Goal: Task Accomplishment & Management: Use online tool/utility

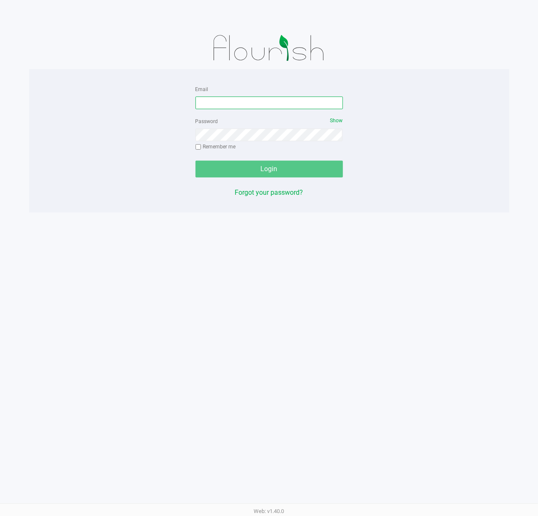
click at [226, 100] on input "Email" at bounding box center [270, 103] width 148 height 13
type input "[EMAIL_ADDRESS][DOMAIN_NAME]"
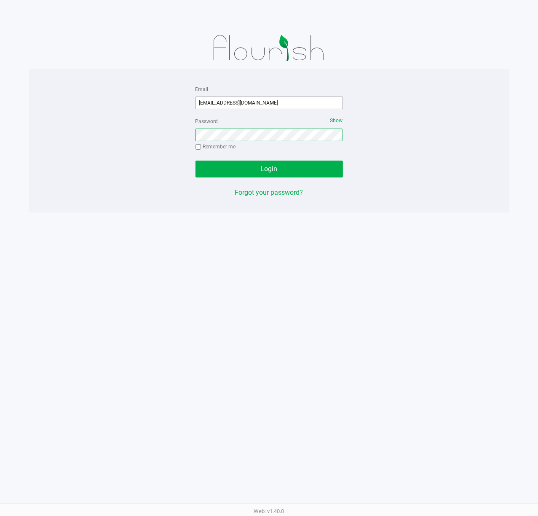
click at [196, 161] on button "Login" at bounding box center [270, 169] width 148 height 17
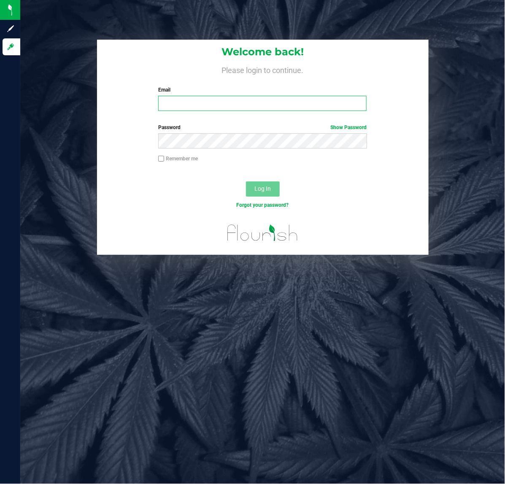
click at [184, 106] on input "Email" at bounding box center [262, 103] width 208 height 15
type input "[EMAIL_ADDRESS][DOMAIN_NAME]"
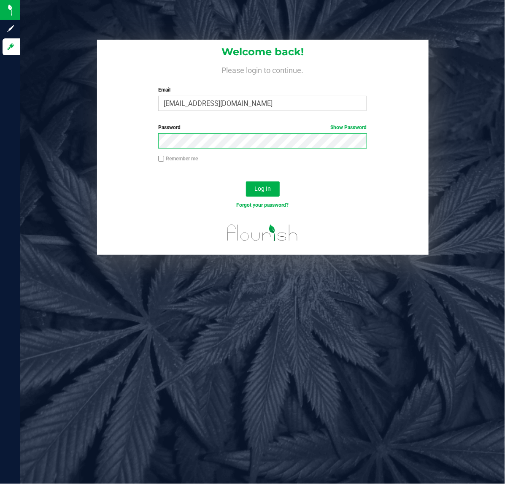
click at [246, 181] on button "Log In" at bounding box center [263, 188] width 34 height 15
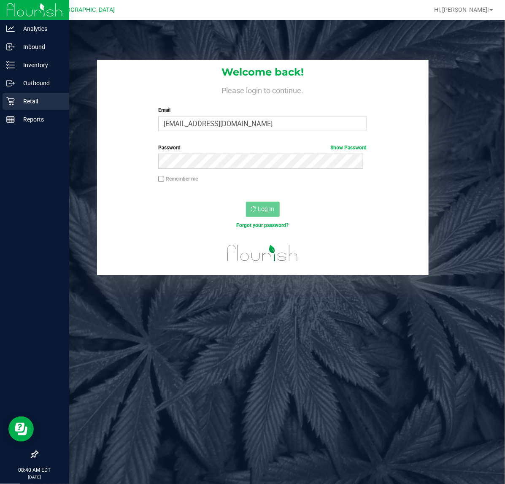
click at [31, 108] on div "Retail" at bounding box center [36, 101] width 67 height 17
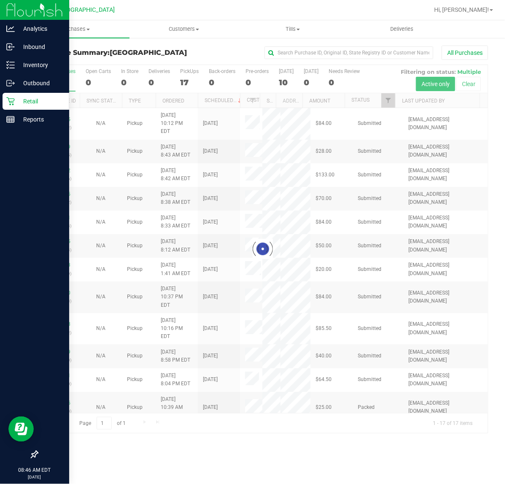
click at [11, 102] on icon at bounding box center [10, 101] width 8 height 8
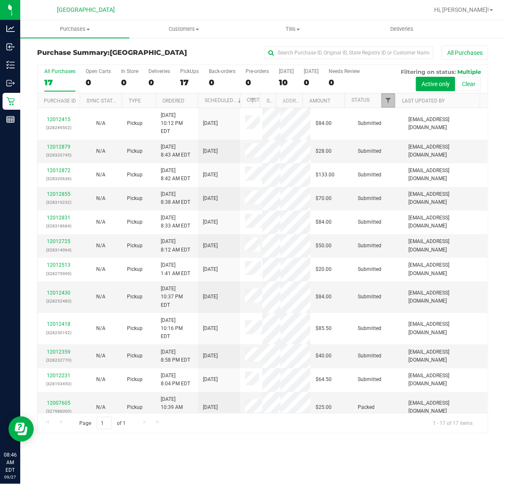
click at [386, 103] on span "Filter" at bounding box center [388, 100] width 7 height 7
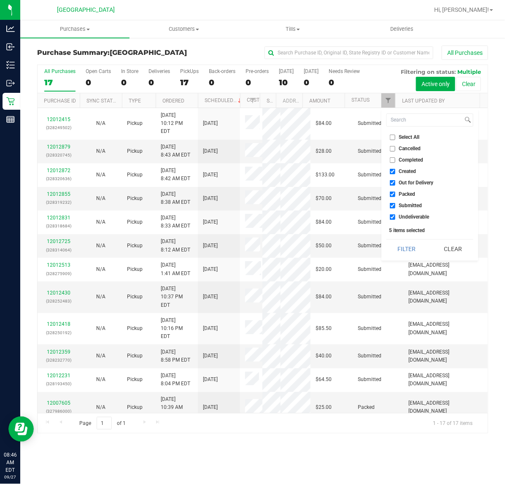
click at [395, 169] on input "Created" at bounding box center [392, 171] width 5 height 5
checkbox input "false"
click at [391, 183] on input "Out for Delivery" at bounding box center [392, 182] width 5 height 5
checkbox input "false"
click at [392, 193] on input "Packed" at bounding box center [392, 193] width 5 height 5
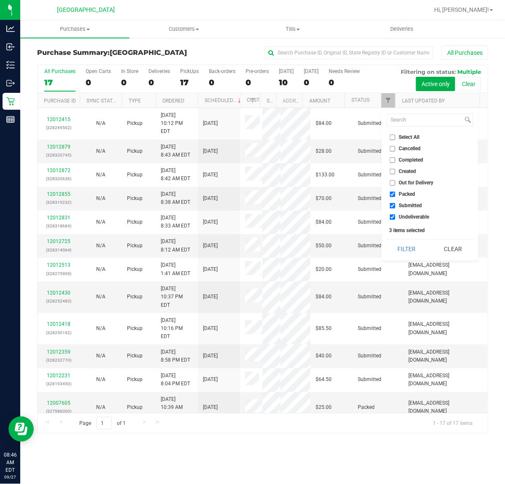
checkbox input "false"
click at [391, 216] on input "Undeliverable" at bounding box center [392, 216] width 5 height 5
checkbox input "false"
click at [400, 241] on button "Filter" at bounding box center [406, 249] width 40 height 19
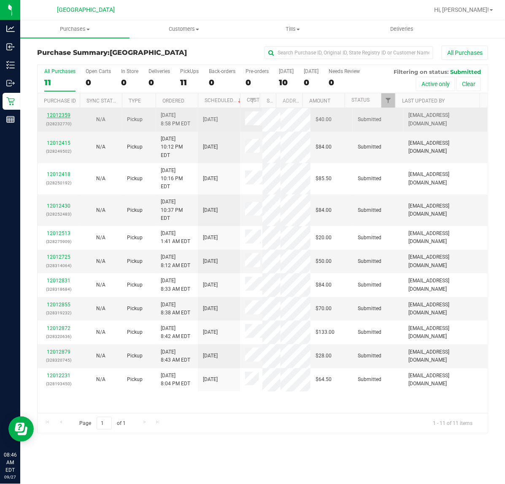
click at [62, 117] on link "12012359" at bounding box center [59, 115] width 24 height 6
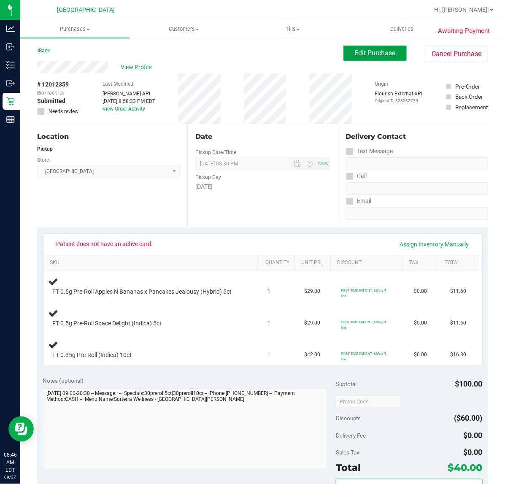
click at [355, 52] on span "Edit Purchase" at bounding box center [375, 53] width 41 height 8
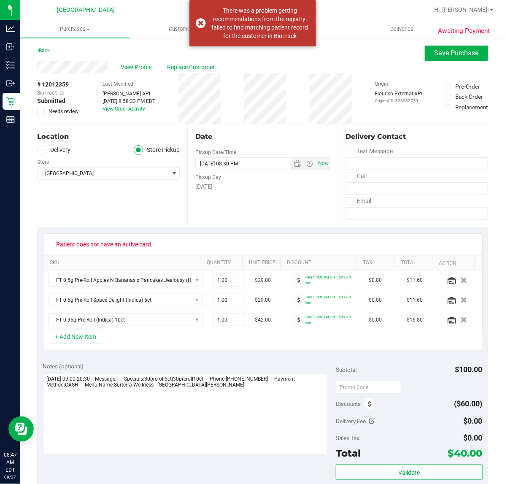
click at [43, 111] on span at bounding box center [41, 112] width 8 height 8
click at [0, 0] on input "Needs review" at bounding box center [0, 0] width 0 height 0
click at [445, 51] on span "Save Purchase" at bounding box center [456, 53] width 44 height 8
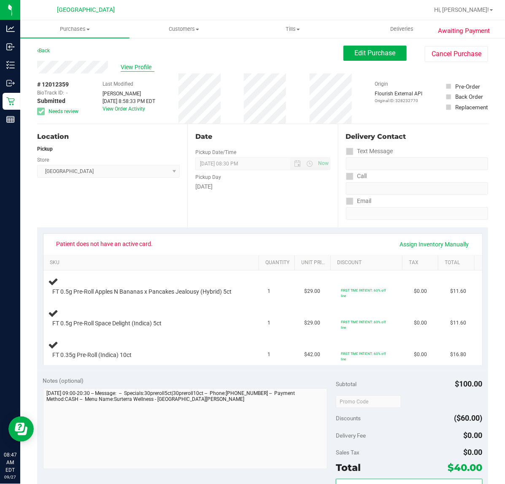
click at [127, 64] on span "View Profile" at bounding box center [138, 67] width 34 height 9
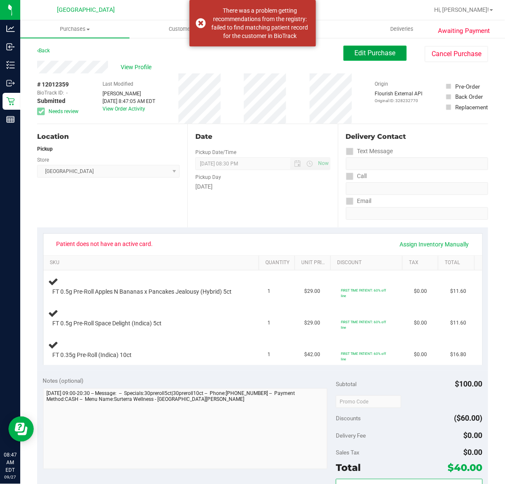
click at [382, 56] on span "Edit Purchase" at bounding box center [375, 53] width 41 height 8
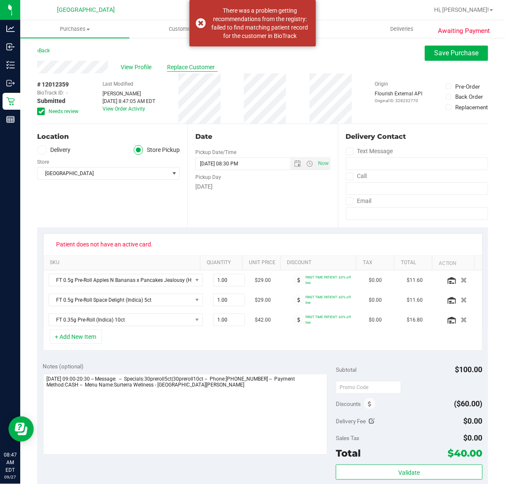
click at [186, 67] on span "Replace Customer" at bounding box center [192, 67] width 51 height 9
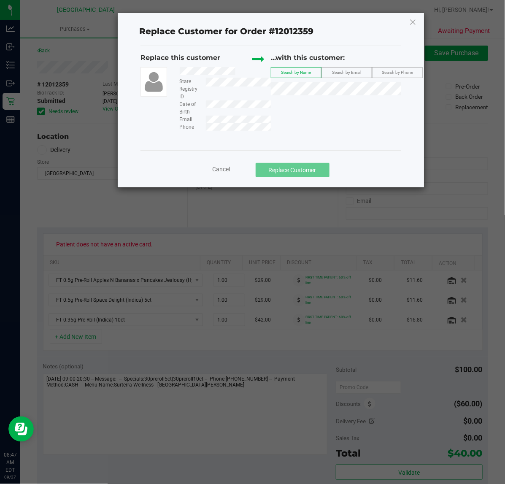
click at [351, 70] on span "Search by Email" at bounding box center [346, 72] width 29 height 5
click at [277, 120] on div "Replace this customer State Registry ID Date of Birth Email Phone ...with this …" at bounding box center [270, 92] width 260 height 78
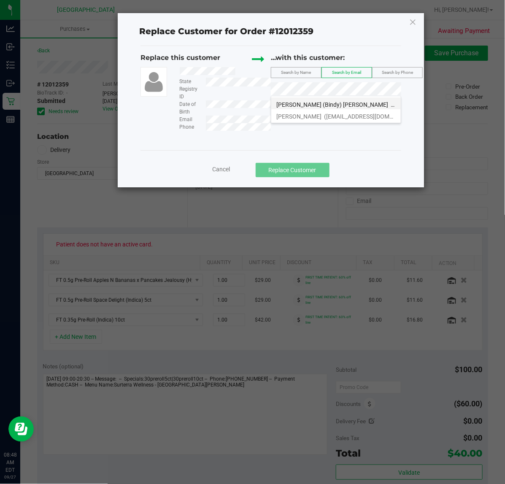
click at [390, 104] on span "(bindysauder1@gmail.com)" at bounding box center [439, 104] width 98 height 7
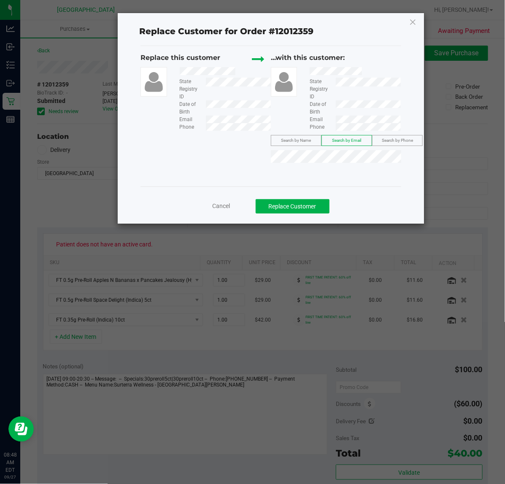
click at [222, 205] on span "Cancel" at bounding box center [222, 205] width 18 height 7
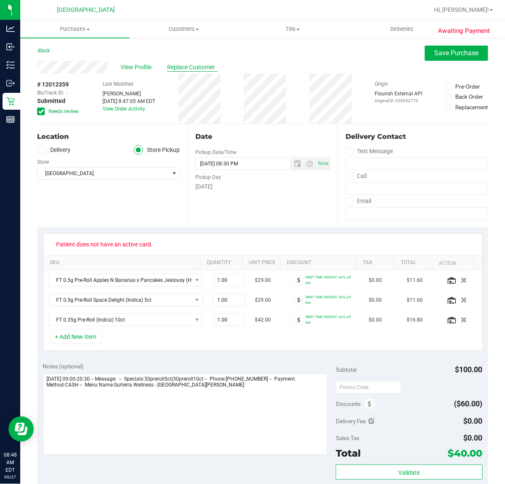
click at [186, 67] on span "Replace Customer" at bounding box center [192, 67] width 51 height 9
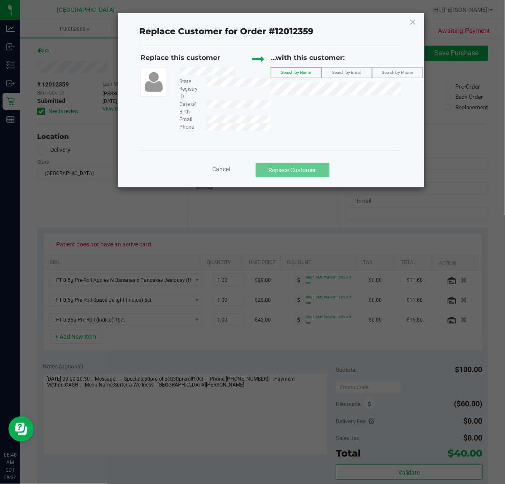
click at [339, 73] on span "Search by Email" at bounding box center [346, 72] width 29 height 5
click at [277, 118] on div "Replace this customer State Registry ID Date of Birth Email Phone ...with this …" at bounding box center [270, 92] width 260 height 78
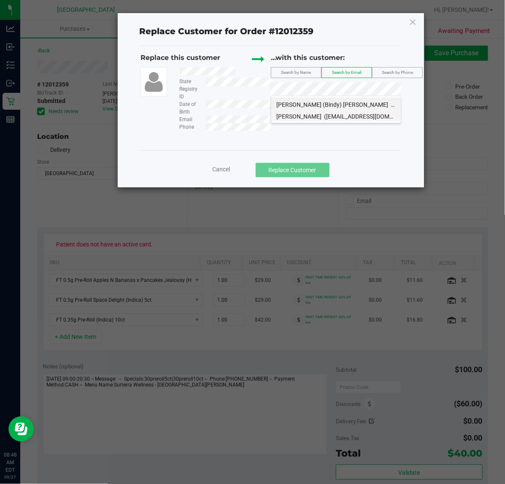
click at [304, 117] on span "Belynda Sauder" at bounding box center [298, 116] width 45 height 7
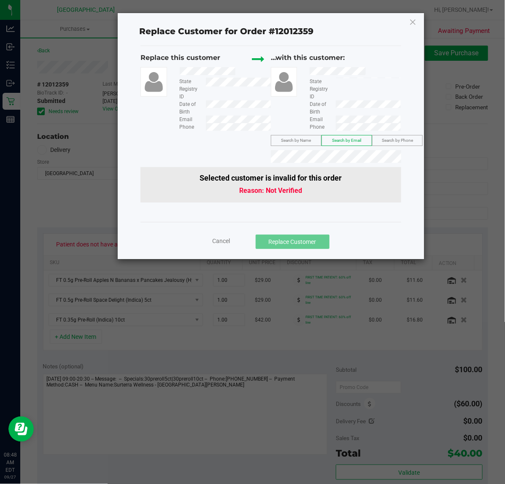
click at [302, 136] on label "Search by Name" at bounding box center [296, 140] width 50 height 10
click at [347, 136] on label "Search by Email" at bounding box center [347, 140] width 50 height 10
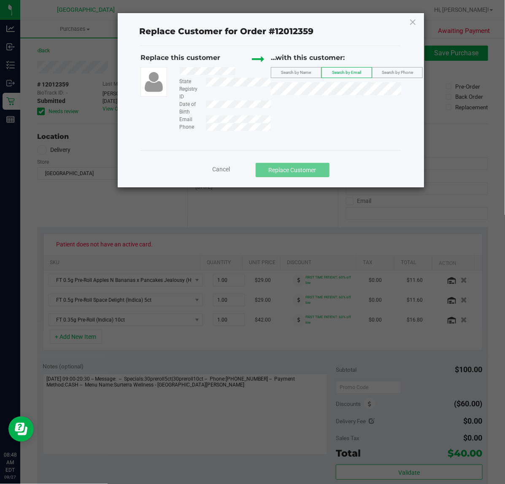
click at [310, 73] on span "Search by Name" at bounding box center [296, 72] width 30 height 5
click at [242, 73] on div at bounding box center [221, 72] width 97 height 11
click at [315, 106] on span "BELYNDA (Bindy) SAUDER" at bounding box center [332, 104] width 112 height 7
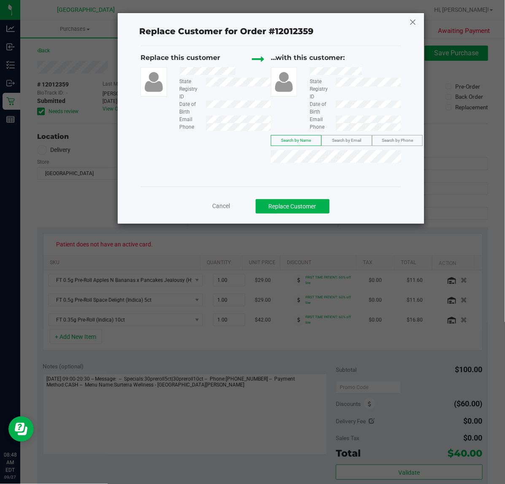
click at [409, 24] on icon at bounding box center [413, 21] width 8 height 13
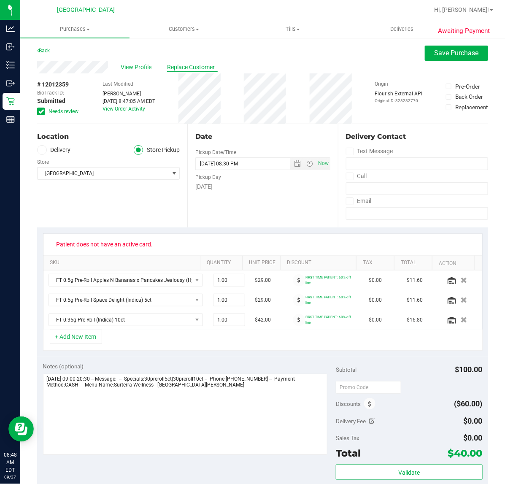
click at [179, 68] on span "Replace Customer" at bounding box center [192, 67] width 51 height 9
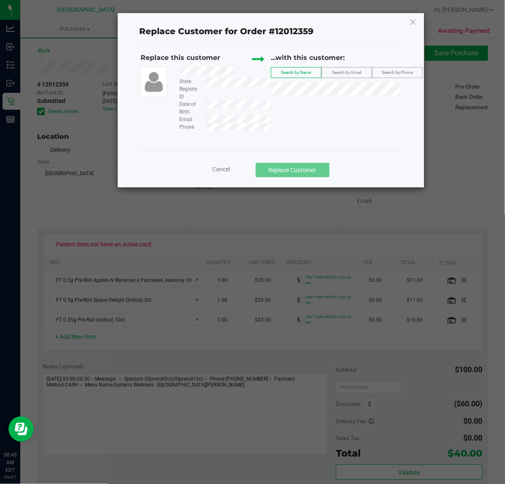
click at [355, 72] on span "Search by Email" at bounding box center [346, 72] width 29 height 5
click at [285, 119] on div "Replace this customer State Registry ID Date of Birth Email Phone ...with this …" at bounding box center [270, 92] width 260 height 78
click at [398, 74] on span "Search by Phone" at bounding box center [397, 72] width 31 height 5
click at [344, 73] on span "Search by Email" at bounding box center [346, 72] width 29 height 5
click at [283, 119] on div "Replace this customer State Registry ID Date of Birth Email Phone ...with this …" at bounding box center [270, 92] width 260 height 78
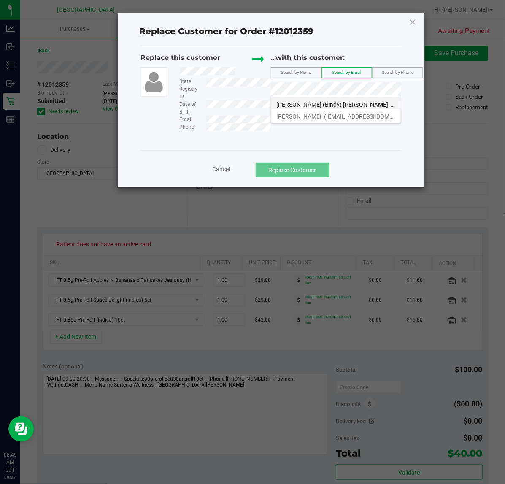
click at [317, 102] on span "BELYNDA (Bindy) SAUDER" at bounding box center [332, 104] width 112 height 7
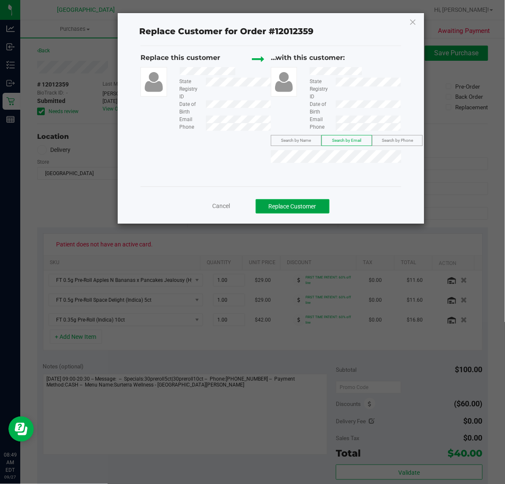
click at [314, 207] on button "Replace Customer" at bounding box center [293, 206] width 74 height 14
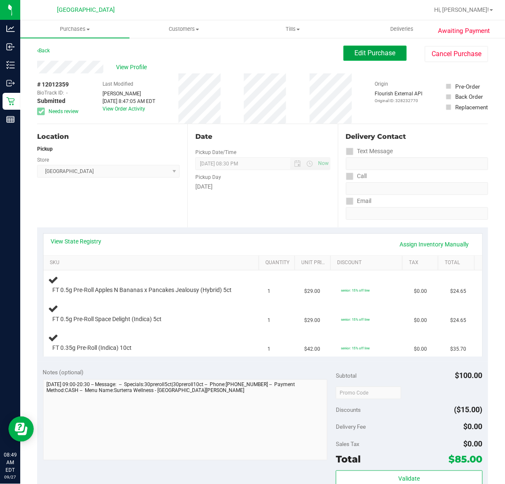
click at [374, 51] on span "Edit Purchase" at bounding box center [375, 53] width 41 height 8
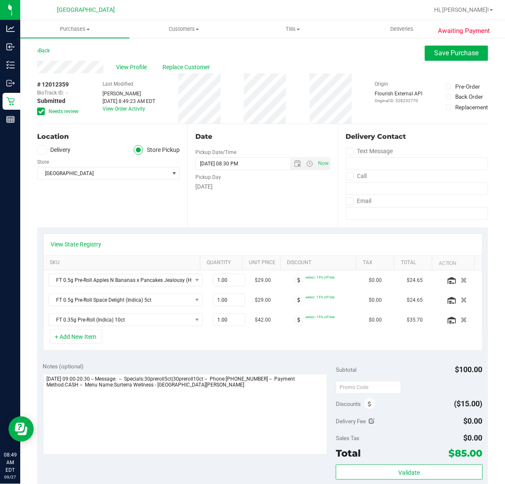
click at [38, 111] on span at bounding box center [41, 112] width 8 height 8
click at [0, 0] on input "Needs review" at bounding box center [0, 0] width 0 height 0
click at [435, 49] on span "Save Purchase" at bounding box center [456, 53] width 44 height 8
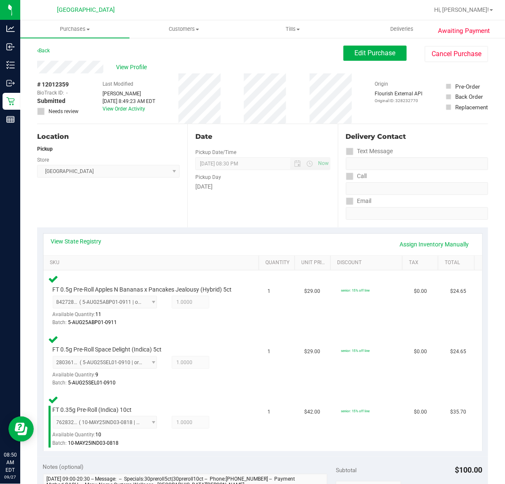
scroll to position [158, 0]
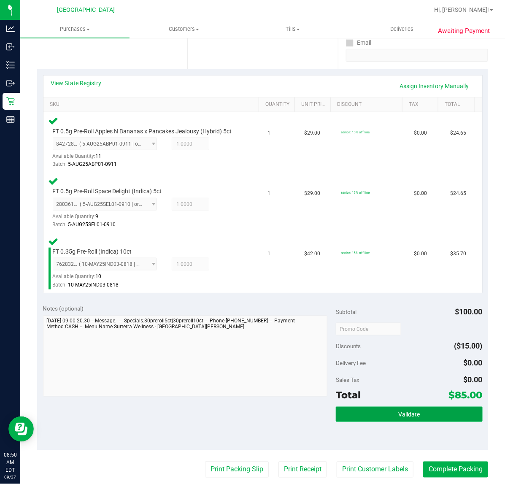
click at [398, 412] on span "Validate" at bounding box center [409, 414] width 22 height 7
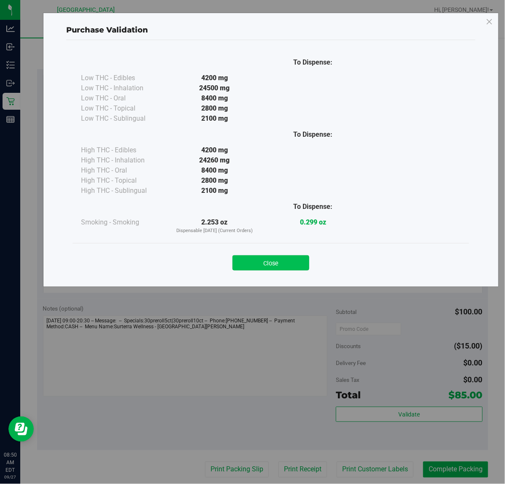
click at [261, 264] on button "Close" at bounding box center [270, 262] width 77 height 15
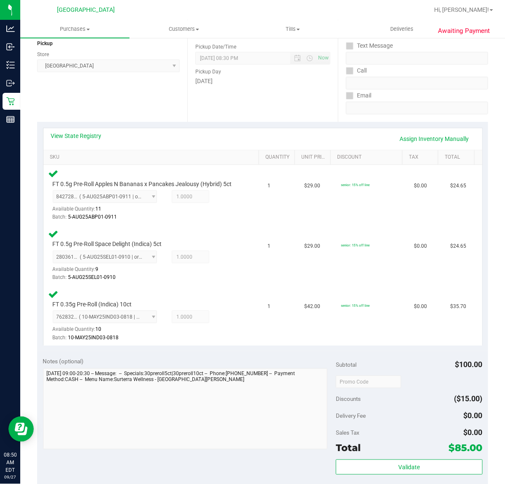
scroll to position [264, 0]
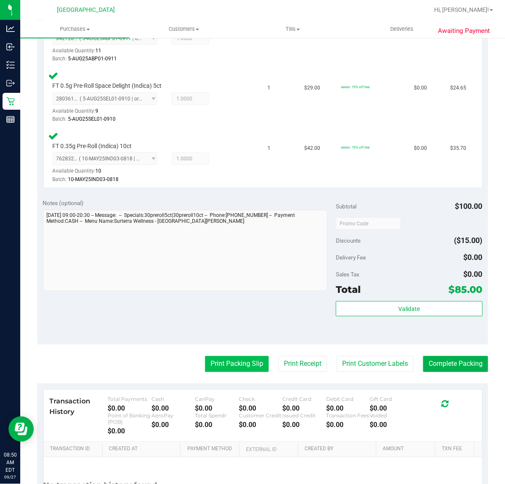
click at [210, 365] on button "Print Packing Slip" at bounding box center [237, 364] width 64 height 16
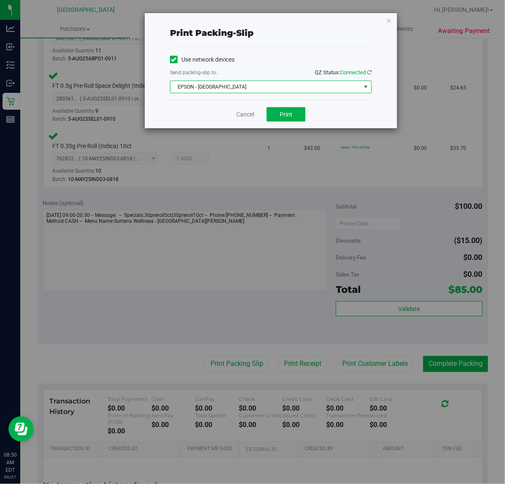
click at [256, 85] on span "EPSON - EAST-TIMOR" at bounding box center [265, 87] width 190 height 12
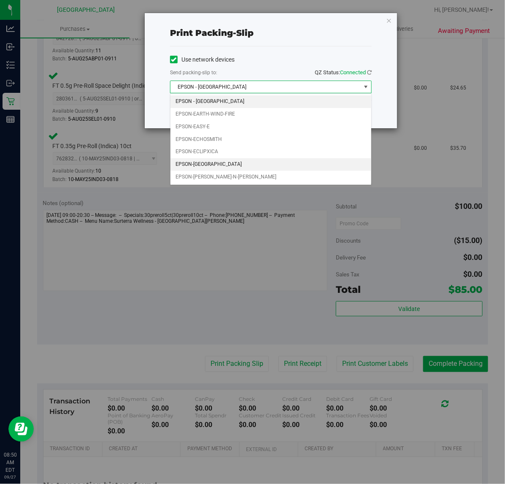
click at [213, 165] on li "EPSON-ECUADOR" at bounding box center [270, 164] width 201 height 13
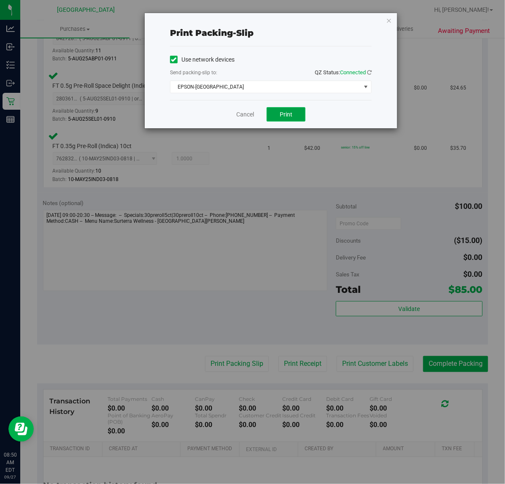
click at [287, 115] on span "Print" at bounding box center [286, 114] width 13 height 7
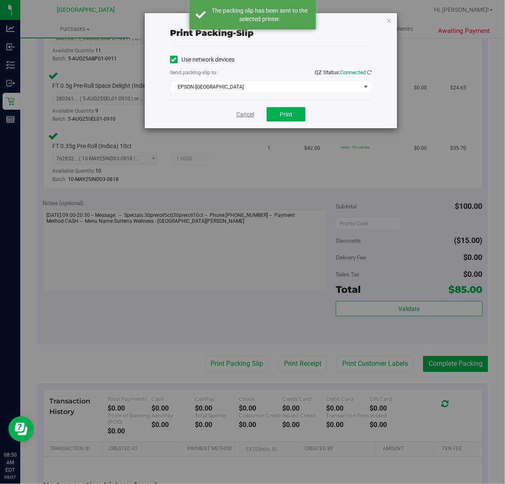
click at [240, 116] on link "Cancel" at bounding box center [245, 114] width 18 height 9
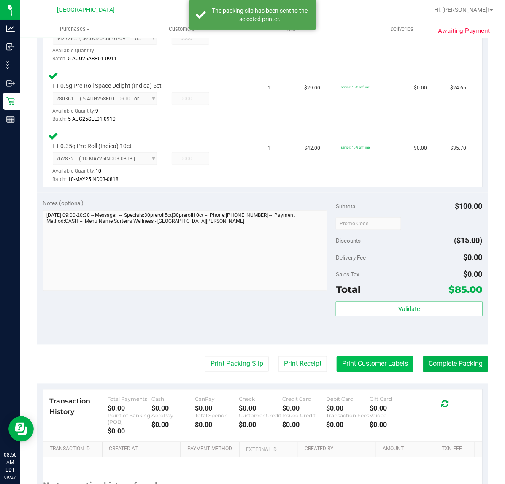
click at [342, 360] on button "Print Customer Labels" at bounding box center [374, 364] width 77 height 16
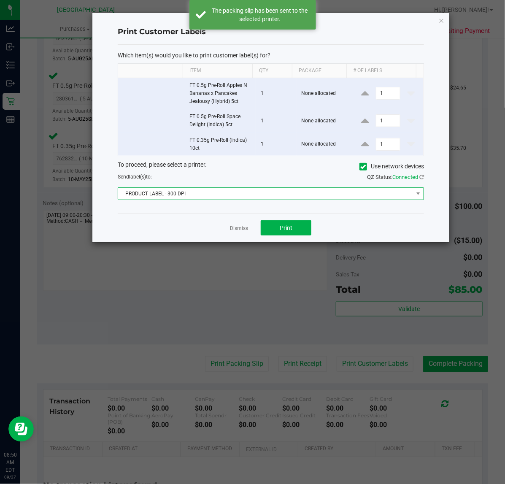
click at [189, 193] on span "PRODUCT LABEL - 300 DPI" at bounding box center [265, 194] width 295 height 12
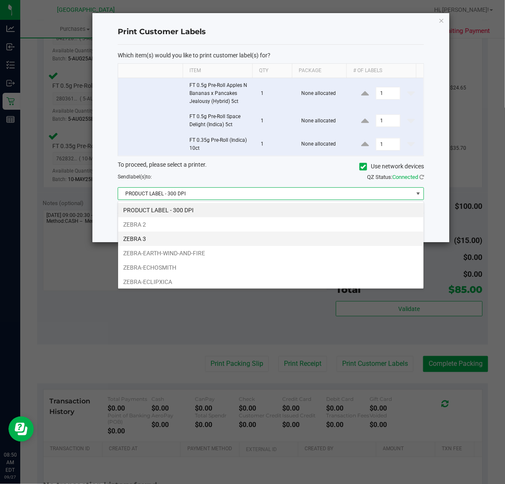
scroll to position [32, 0]
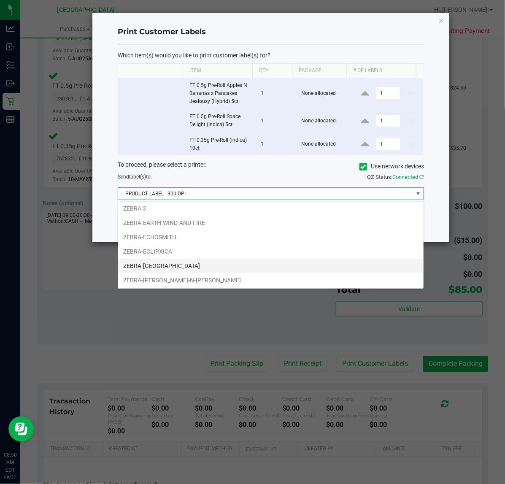
click at [164, 266] on li "ZEBRA-ECUADOR" at bounding box center [270, 265] width 305 height 14
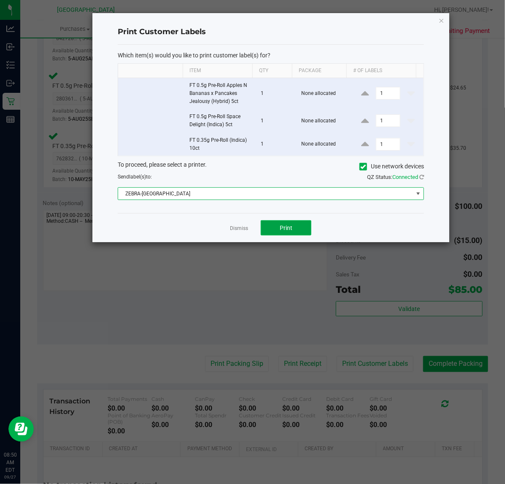
click at [294, 227] on button "Print" at bounding box center [286, 227] width 51 height 15
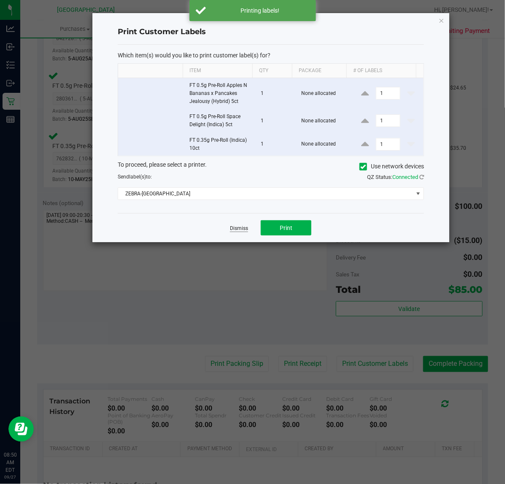
click at [242, 228] on link "Dismiss" at bounding box center [239, 228] width 18 height 7
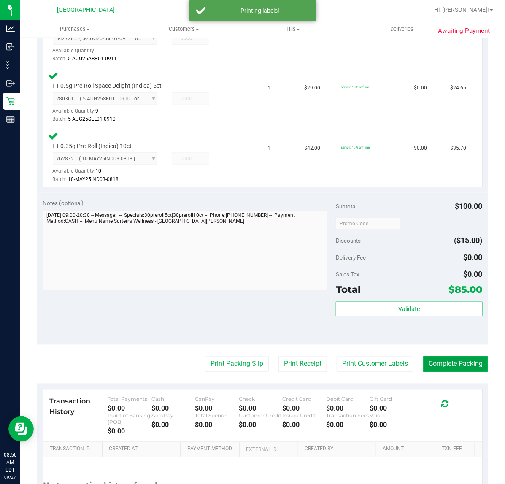
click at [438, 358] on button "Complete Packing" at bounding box center [455, 364] width 65 height 16
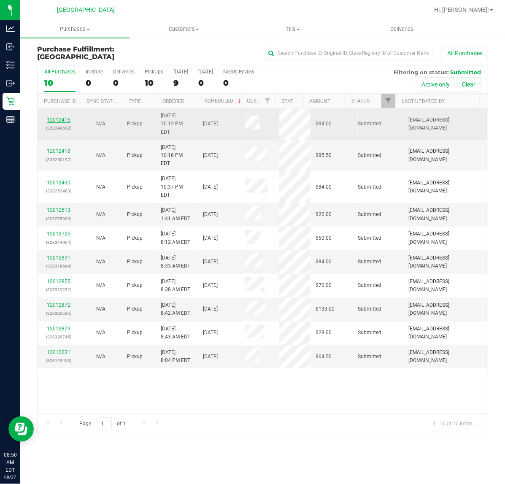
click at [57, 117] on link "12012415" at bounding box center [59, 120] width 24 height 6
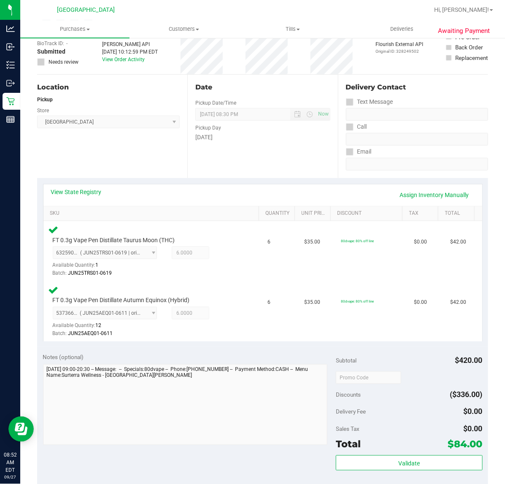
scroll to position [264, 0]
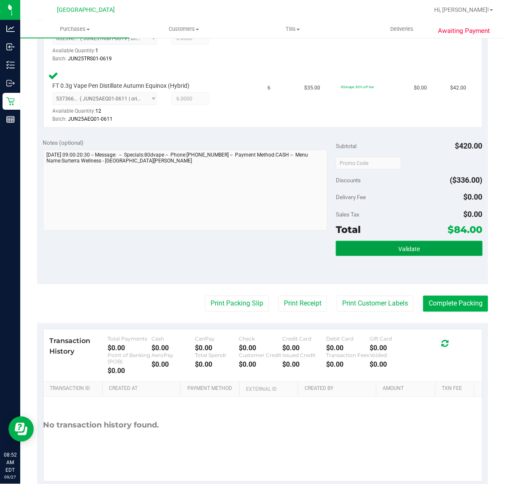
click at [438, 243] on button "Validate" at bounding box center [409, 248] width 146 height 15
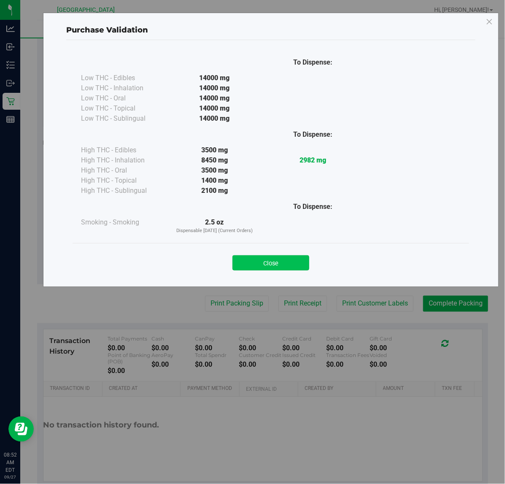
click at [290, 260] on button "Close" at bounding box center [270, 262] width 77 height 15
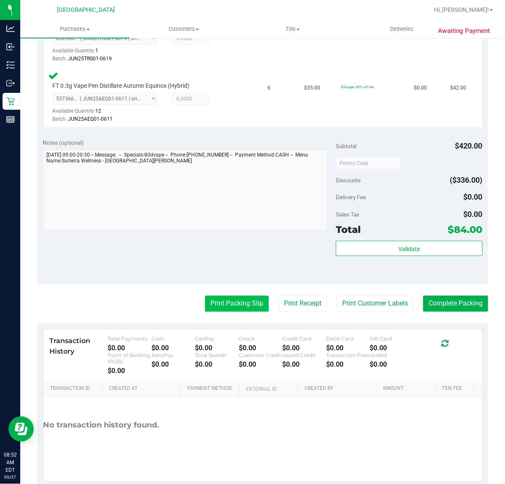
click at [237, 297] on button "Print Packing Slip" at bounding box center [237, 304] width 64 height 16
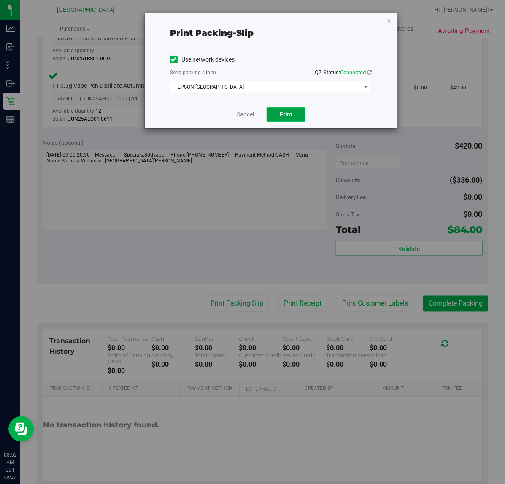
click at [274, 110] on button "Print" at bounding box center [285, 114] width 39 height 14
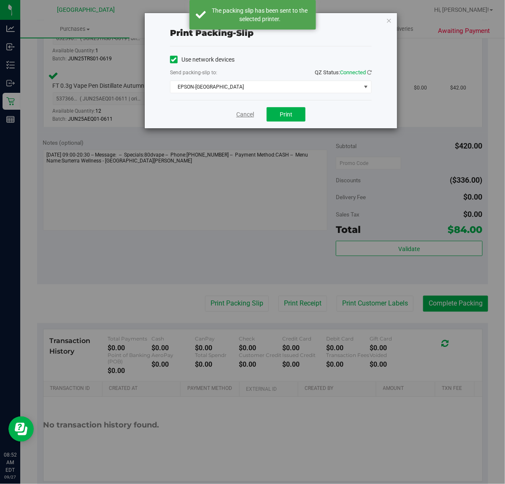
click at [250, 113] on link "Cancel" at bounding box center [245, 114] width 18 height 9
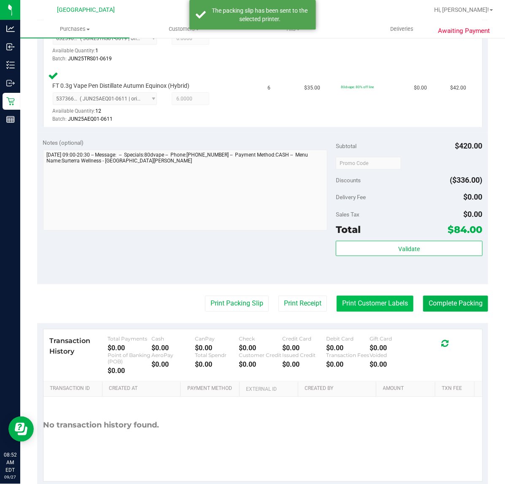
click at [361, 309] on button "Print Customer Labels" at bounding box center [374, 304] width 77 height 16
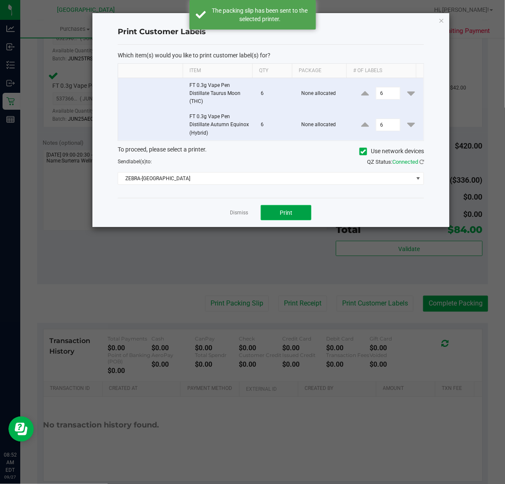
click at [289, 216] on span "Print" at bounding box center [286, 212] width 13 height 7
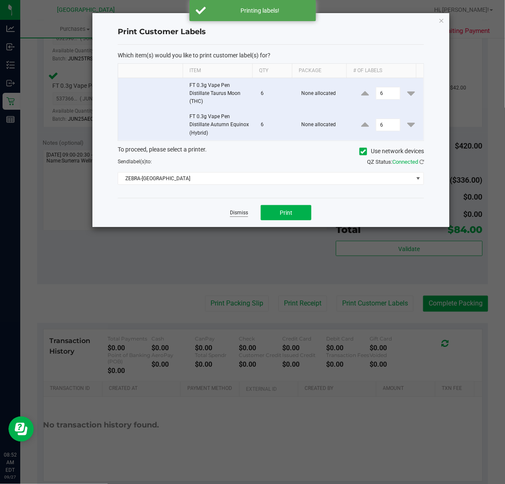
click at [236, 216] on link "Dismiss" at bounding box center [239, 212] width 18 height 7
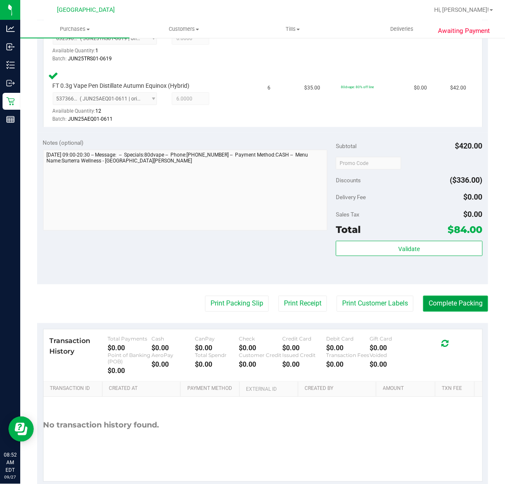
click at [432, 308] on button "Complete Packing" at bounding box center [455, 304] width 65 height 16
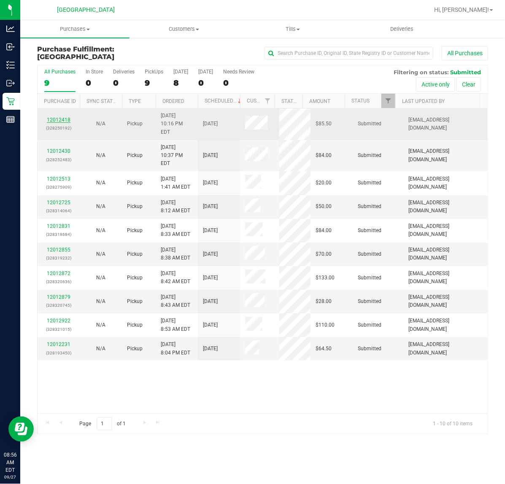
click at [65, 117] on link "12012418" at bounding box center [59, 120] width 24 height 6
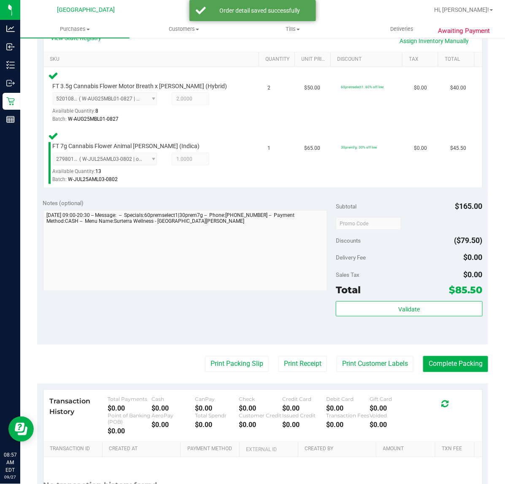
scroll to position [211, 0]
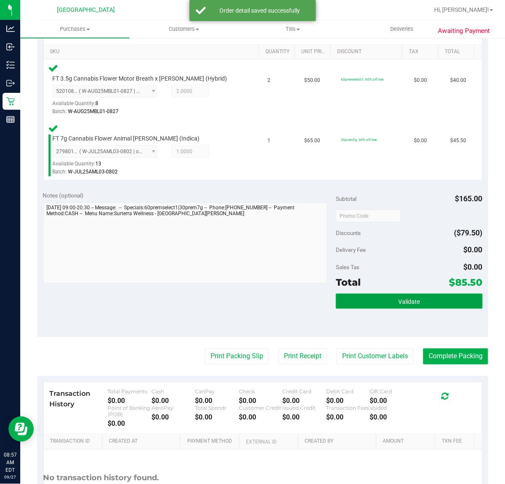
click at [351, 298] on button "Validate" at bounding box center [409, 300] width 146 height 15
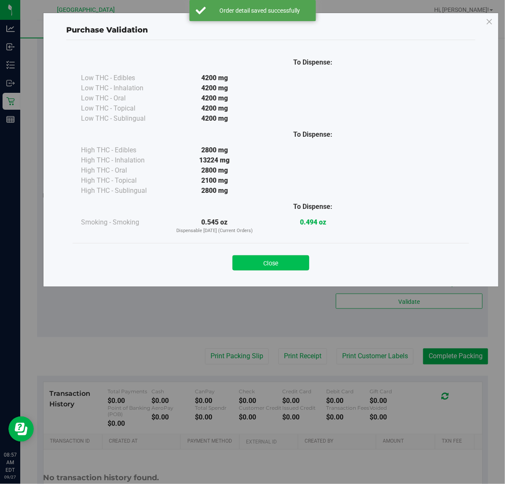
click at [253, 263] on button "Close" at bounding box center [270, 262] width 77 height 15
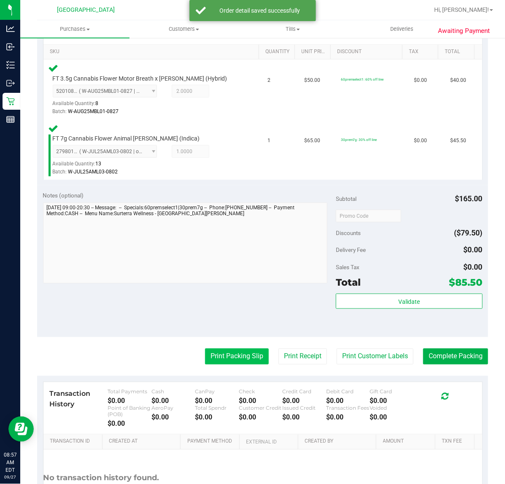
click at [228, 351] on button "Print Packing Slip" at bounding box center [237, 356] width 64 height 16
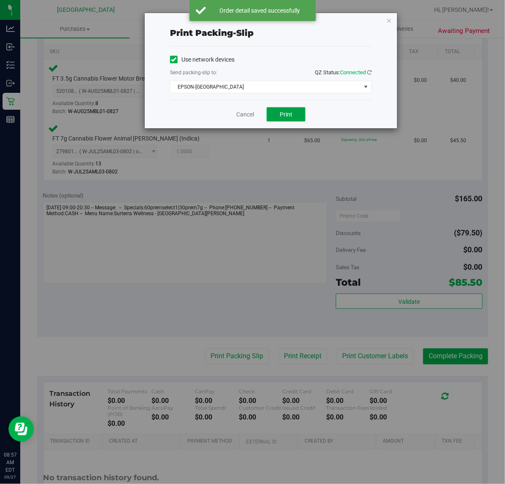
click at [292, 116] on span "Print" at bounding box center [286, 114] width 13 height 7
click at [240, 117] on link "Cancel" at bounding box center [245, 114] width 18 height 9
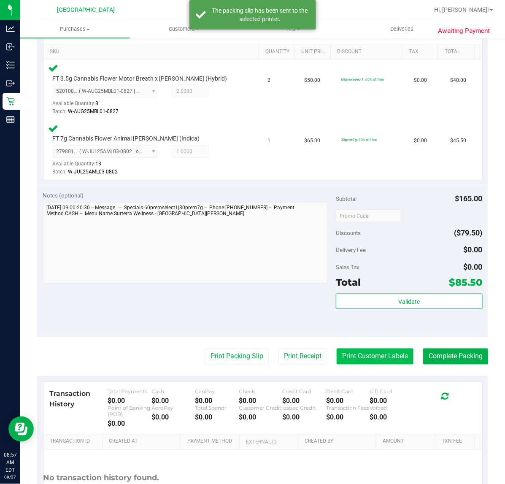
click at [379, 359] on button "Print Customer Labels" at bounding box center [374, 356] width 77 height 16
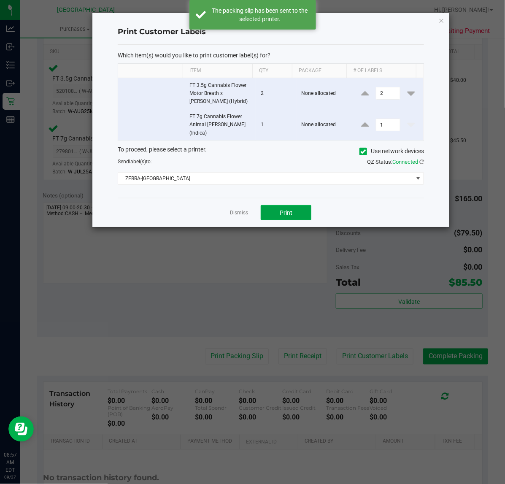
click at [293, 210] on button "Print" at bounding box center [286, 212] width 51 height 15
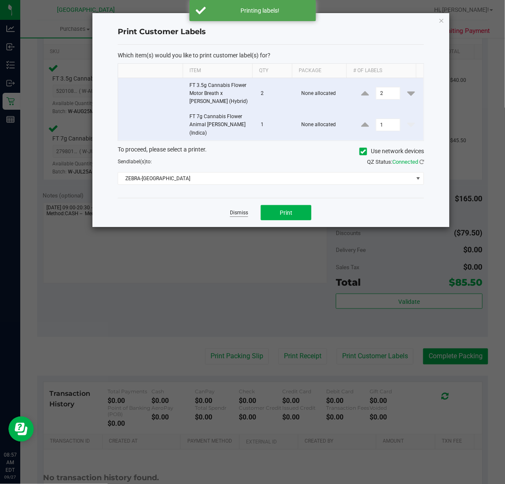
click at [240, 209] on link "Dismiss" at bounding box center [239, 212] width 18 height 7
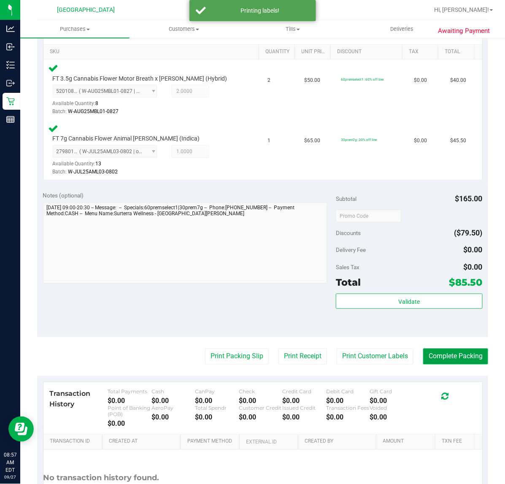
click at [437, 359] on button "Complete Packing" at bounding box center [455, 356] width 65 height 16
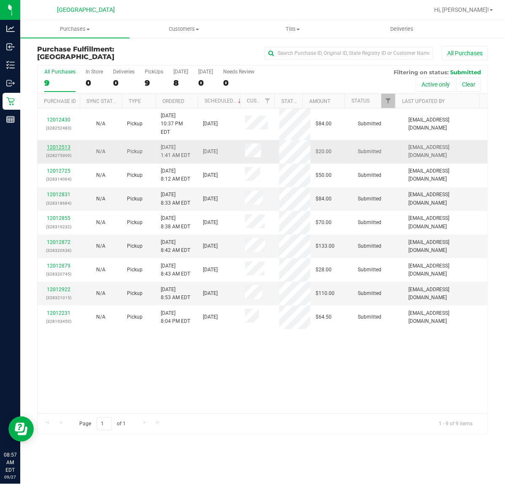
click at [60, 144] on link "12012513" at bounding box center [59, 147] width 24 height 6
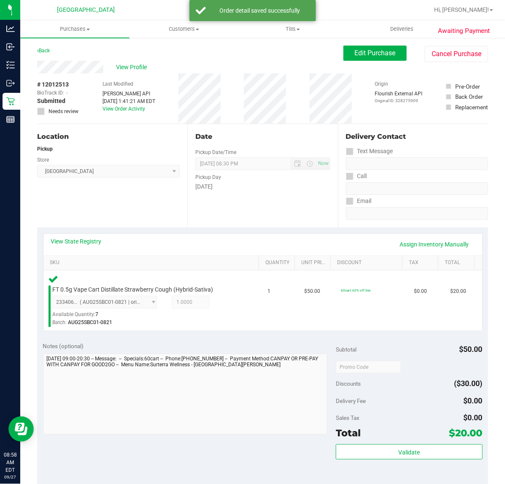
scroll to position [211, 0]
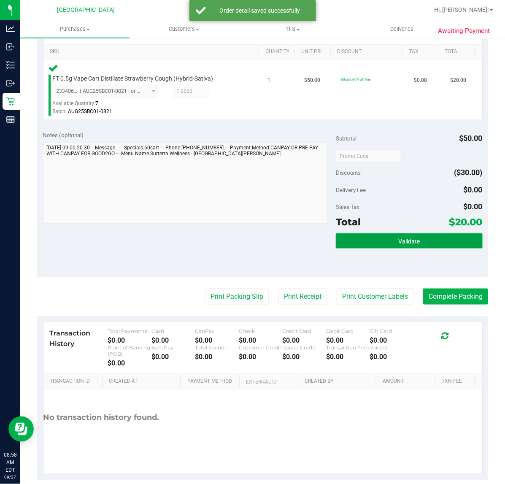
click at [353, 245] on button "Validate" at bounding box center [409, 240] width 146 height 15
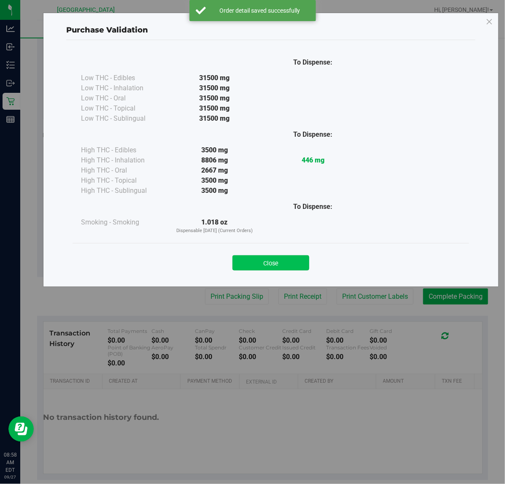
click at [262, 261] on button "Close" at bounding box center [270, 262] width 77 height 15
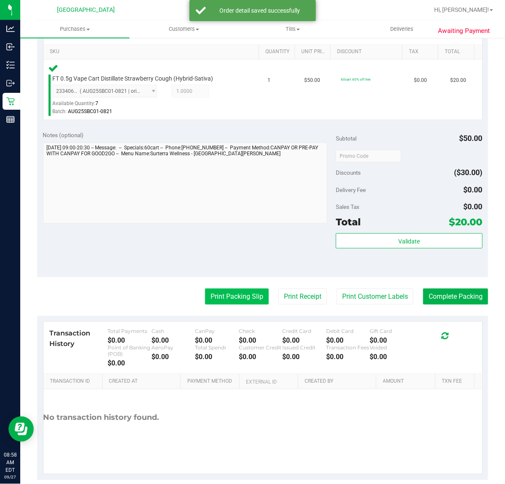
click at [247, 291] on button "Print Packing Slip" at bounding box center [237, 296] width 64 height 16
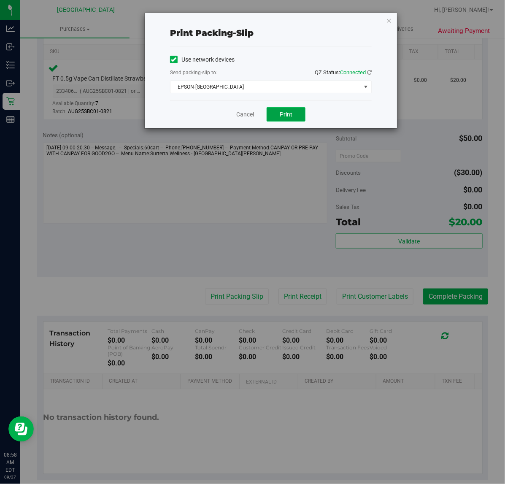
click at [296, 114] on button "Print" at bounding box center [285, 114] width 39 height 14
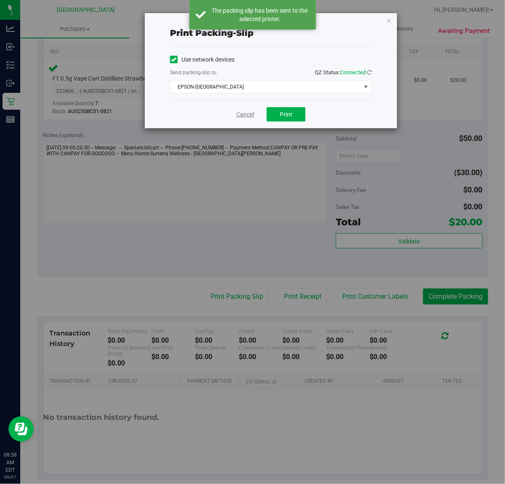
click at [240, 115] on link "Cancel" at bounding box center [245, 114] width 18 height 9
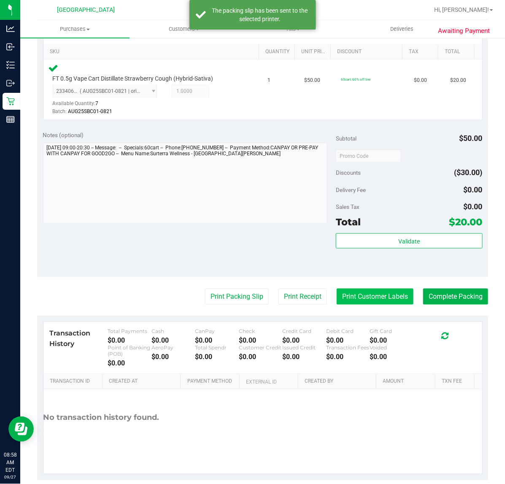
click at [387, 296] on button "Print Customer Labels" at bounding box center [374, 296] width 77 height 16
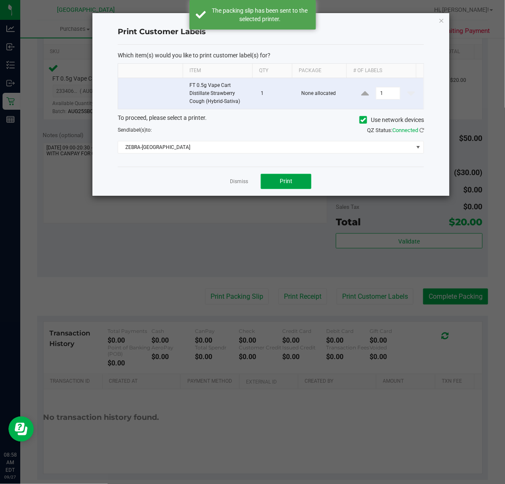
click at [289, 181] on span "Print" at bounding box center [286, 181] width 13 height 7
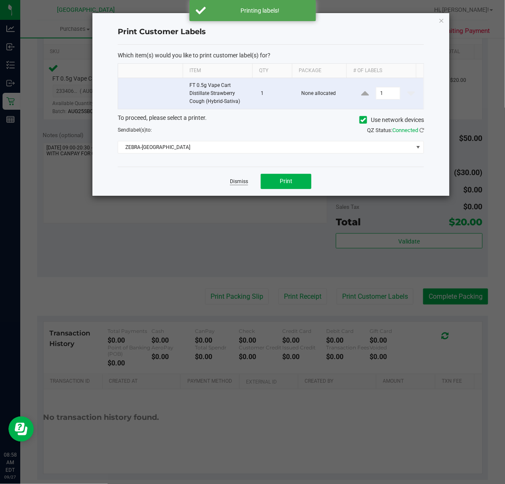
click at [234, 182] on link "Dismiss" at bounding box center [239, 181] width 18 height 7
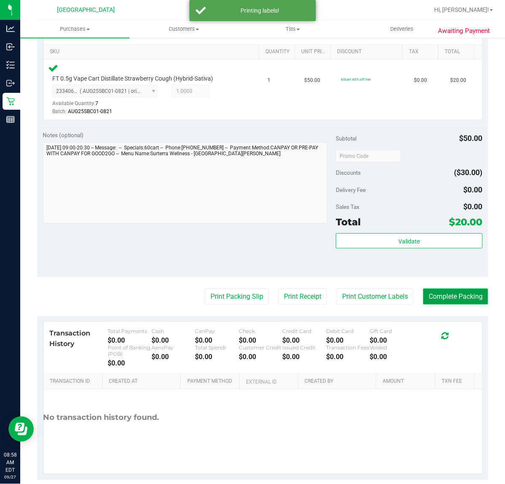
click at [443, 300] on button "Complete Packing" at bounding box center [455, 296] width 65 height 16
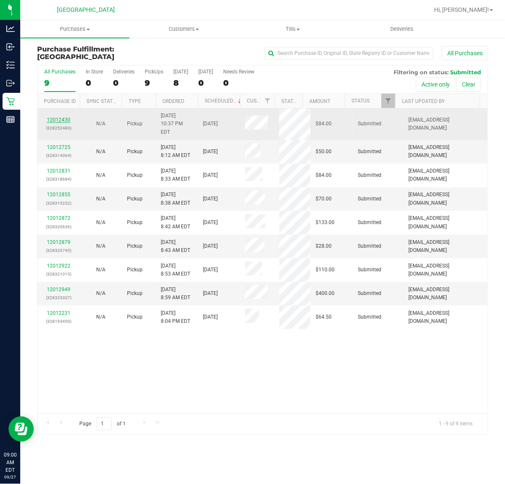
click at [61, 117] on link "12012430" at bounding box center [59, 120] width 24 height 6
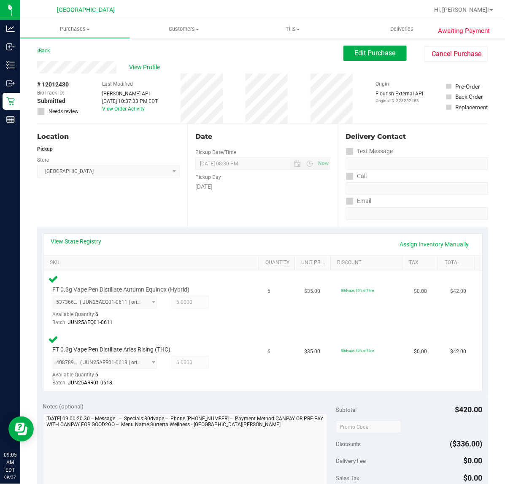
scroll to position [264, 0]
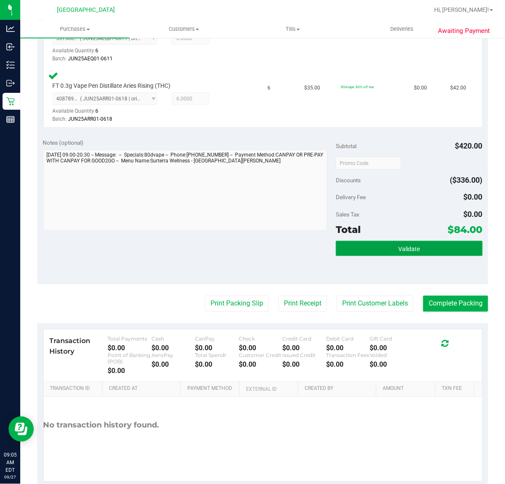
click at [427, 248] on button "Validate" at bounding box center [409, 248] width 146 height 15
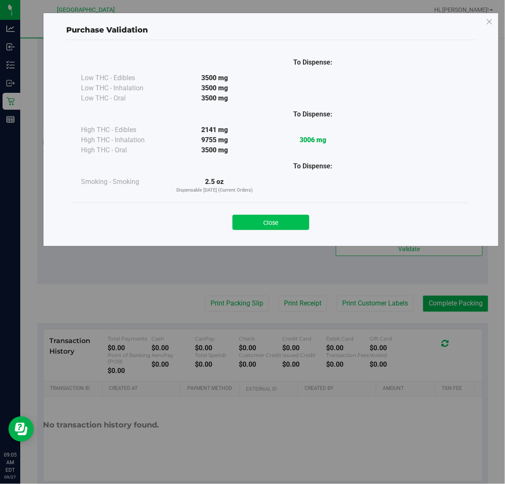
click at [294, 216] on button "Close" at bounding box center [270, 222] width 77 height 15
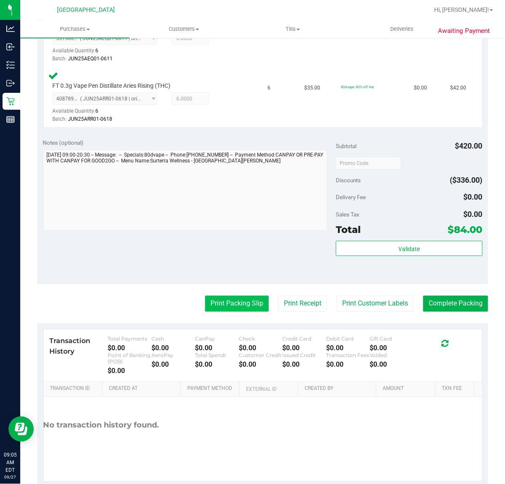
click at [249, 306] on button "Print Packing Slip" at bounding box center [237, 304] width 64 height 16
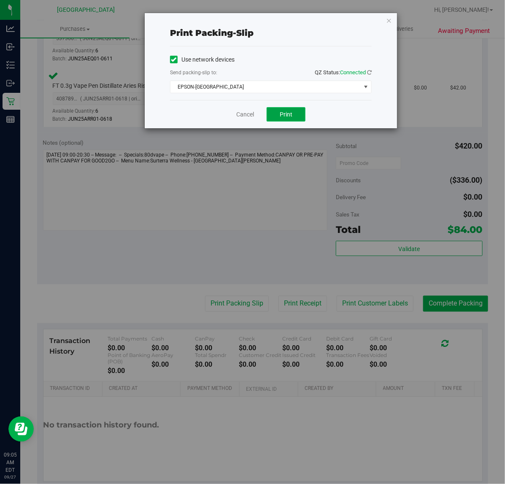
click at [293, 116] on button "Print" at bounding box center [285, 114] width 39 height 14
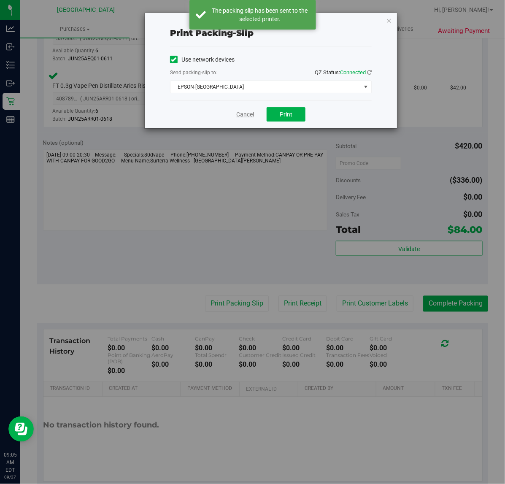
click at [239, 113] on link "Cancel" at bounding box center [245, 114] width 18 height 9
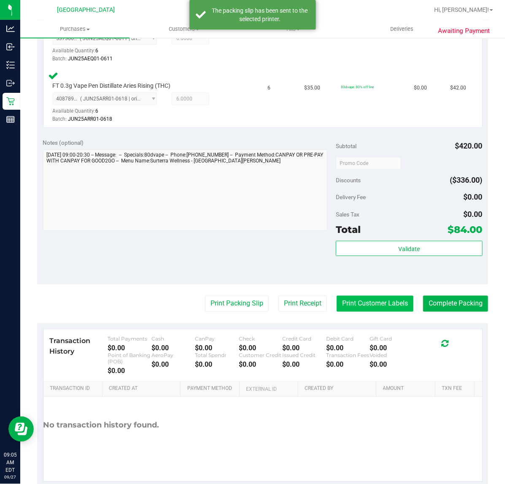
click at [359, 301] on button "Print Customer Labels" at bounding box center [374, 304] width 77 height 16
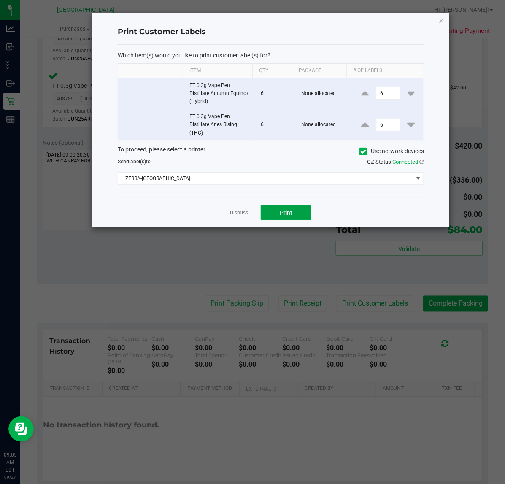
click at [304, 216] on button "Print" at bounding box center [286, 212] width 51 height 15
click at [237, 215] on link "Dismiss" at bounding box center [239, 212] width 18 height 7
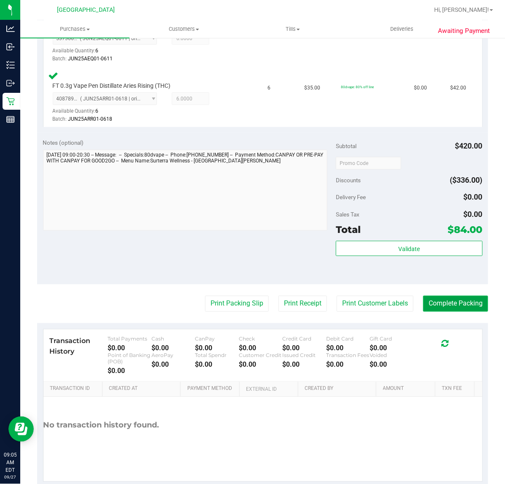
click at [442, 308] on button "Complete Packing" at bounding box center [455, 304] width 65 height 16
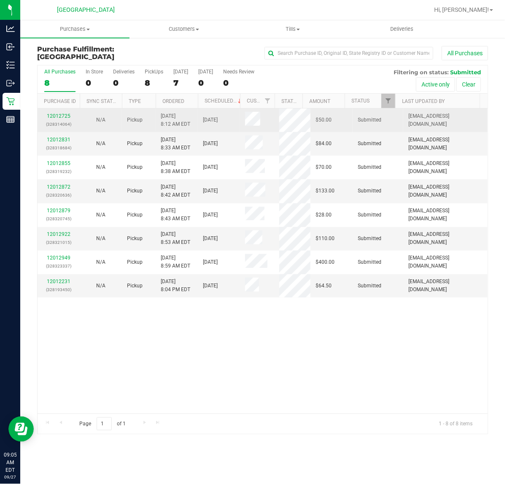
click at [62, 119] on div "12012725 (328314064)" at bounding box center [59, 120] width 32 height 16
click at [60, 116] on link "12012725" at bounding box center [59, 116] width 24 height 6
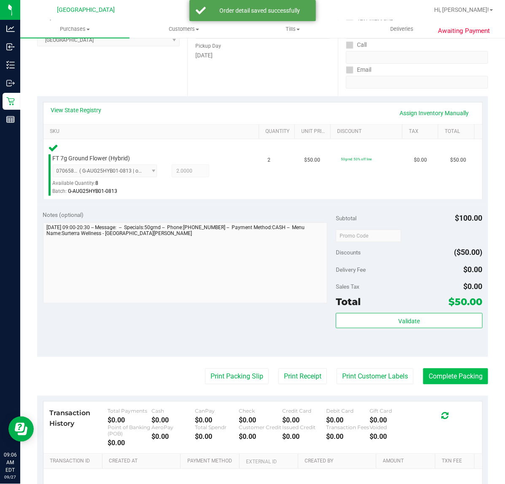
scroll to position [211, 0]
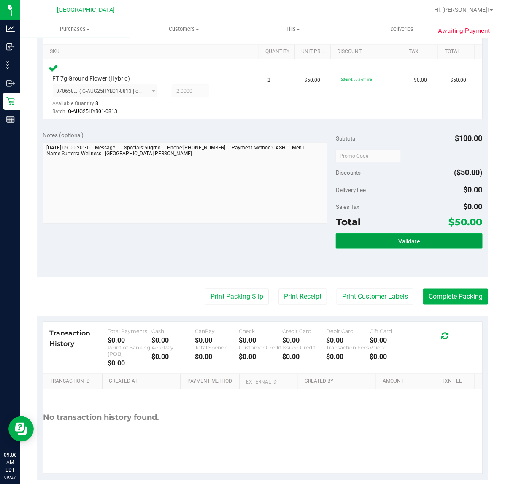
click at [436, 242] on button "Validate" at bounding box center [409, 240] width 146 height 15
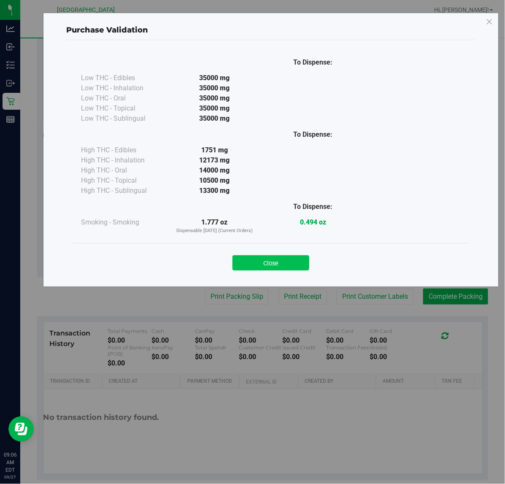
click at [271, 260] on button "Close" at bounding box center [270, 262] width 77 height 15
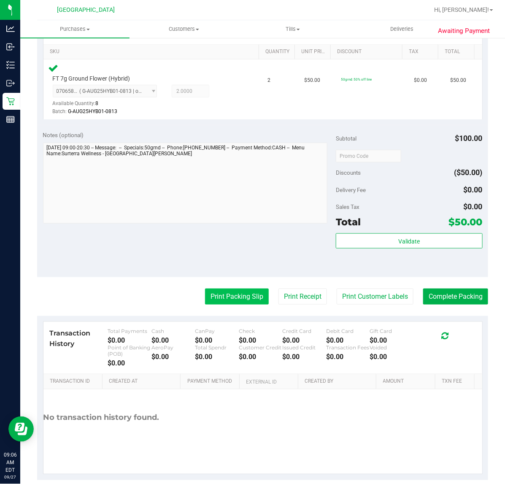
click at [234, 295] on button "Print Packing Slip" at bounding box center [237, 296] width 64 height 16
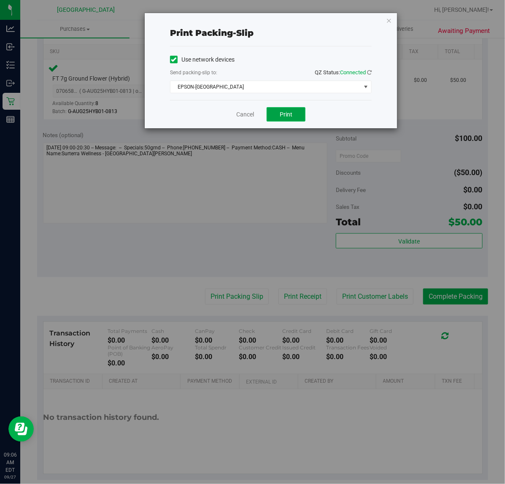
click at [287, 111] on span "Print" at bounding box center [286, 114] width 13 height 7
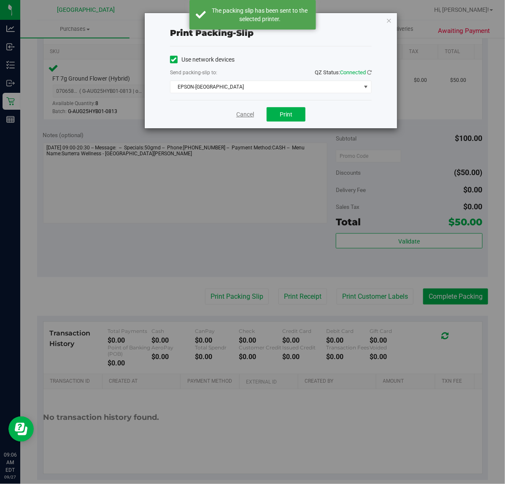
click at [248, 115] on link "Cancel" at bounding box center [245, 114] width 18 height 9
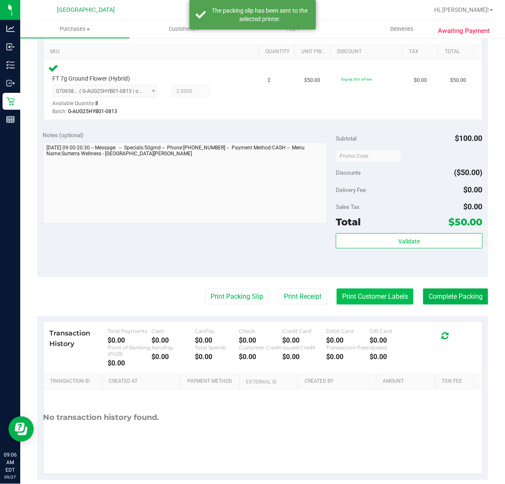
click at [347, 292] on button "Print Customer Labels" at bounding box center [374, 296] width 77 height 16
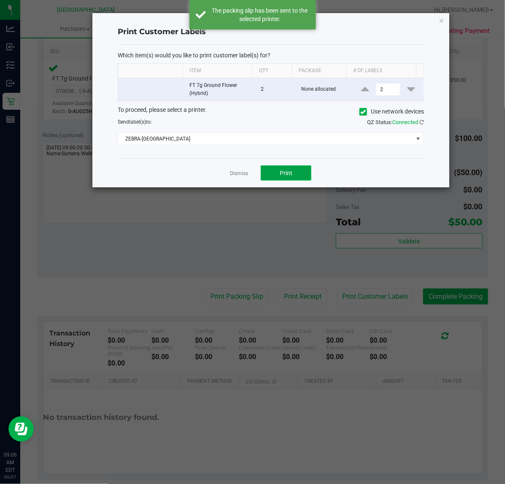
click at [289, 175] on span "Print" at bounding box center [286, 173] width 13 height 7
click at [243, 173] on link "Dismiss" at bounding box center [239, 173] width 18 height 7
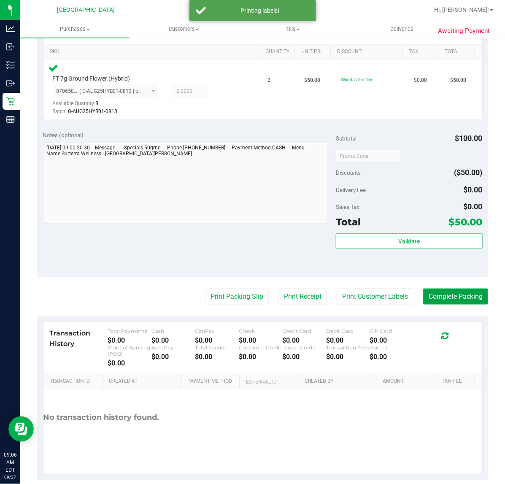
click at [432, 295] on button "Complete Packing" at bounding box center [455, 296] width 65 height 16
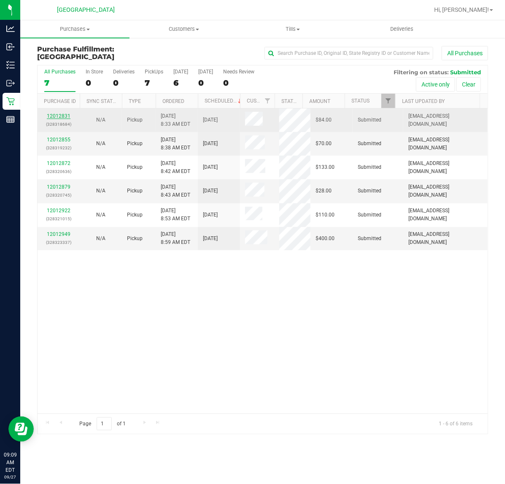
click at [63, 118] on link "12012831" at bounding box center [59, 116] width 24 height 6
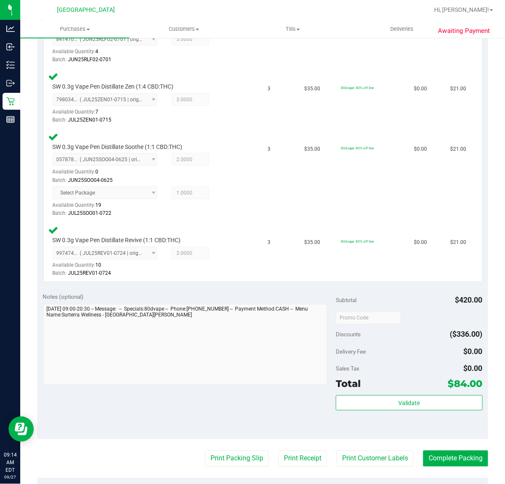
scroll to position [264, 0]
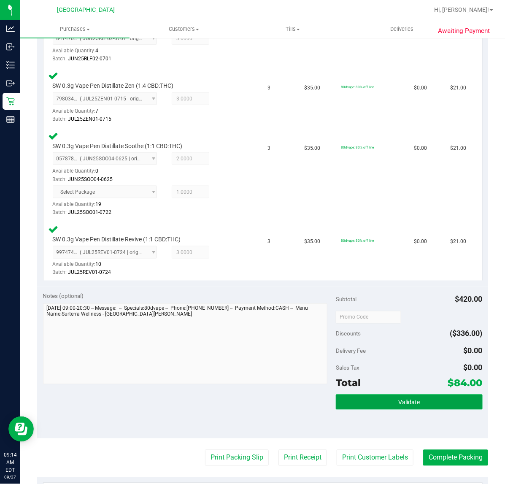
click at [441, 401] on button "Validate" at bounding box center [409, 401] width 146 height 15
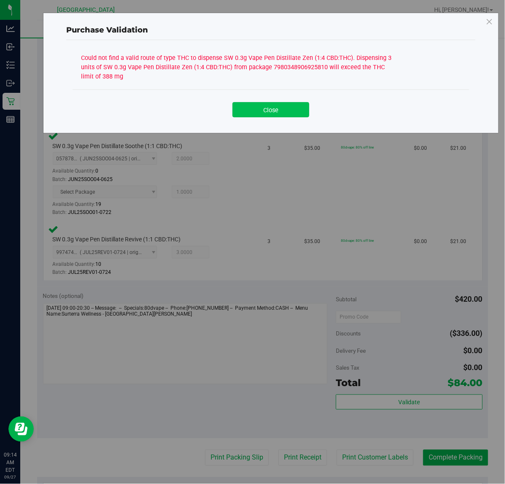
click at [273, 108] on button "Close" at bounding box center [270, 109] width 77 height 15
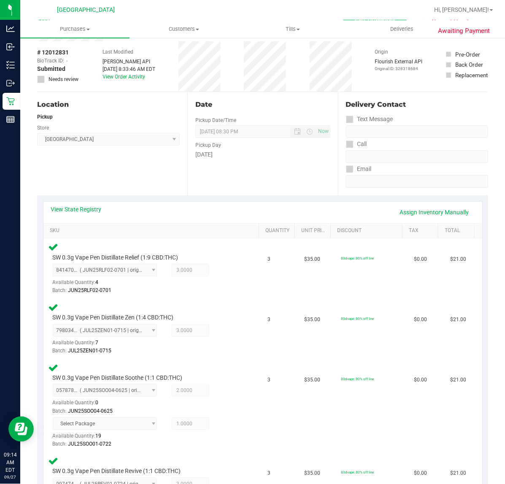
scroll to position [0, 0]
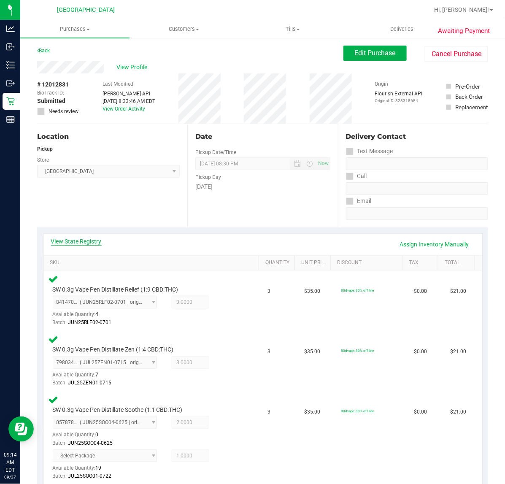
click at [86, 240] on link "View State Registry" at bounding box center [76, 241] width 51 height 8
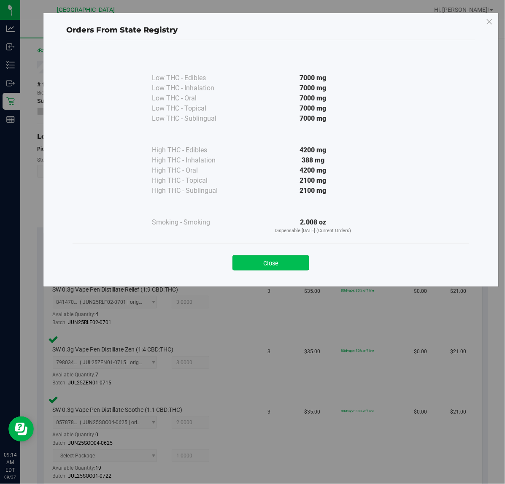
click at [299, 263] on button "Close" at bounding box center [270, 262] width 77 height 15
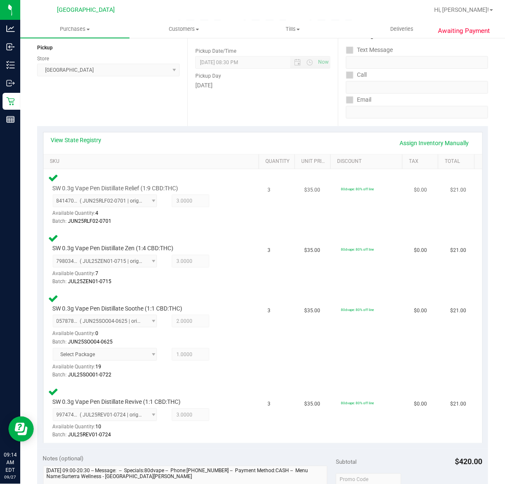
scroll to position [105, 0]
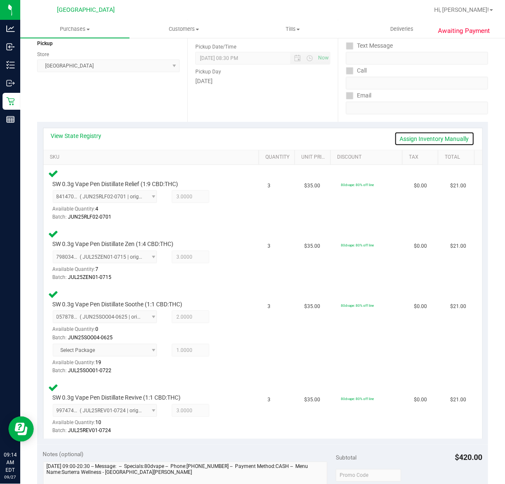
click at [431, 140] on link "Assign Inventory Manually" at bounding box center [434, 139] width 80 height 14
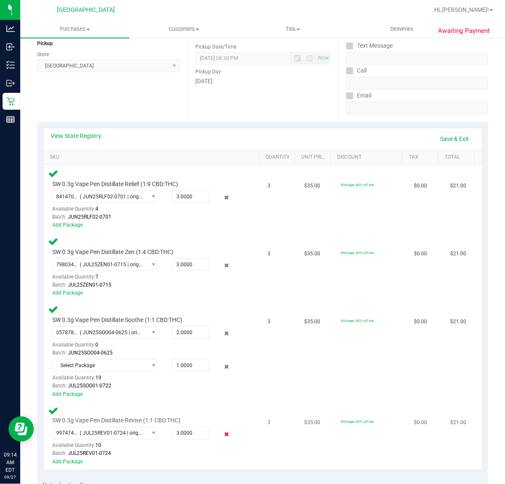
click at [222, 431] on icon at bounding box center [226, 434] width 9 height 10
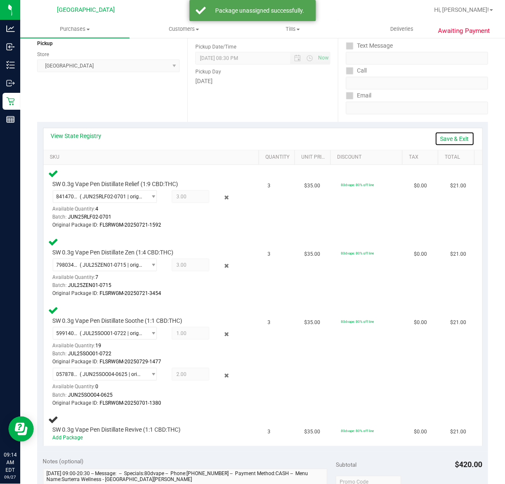
click at [448, 136] on link "Save & Exit" at bounding box center [455, 139] width 40 height 14
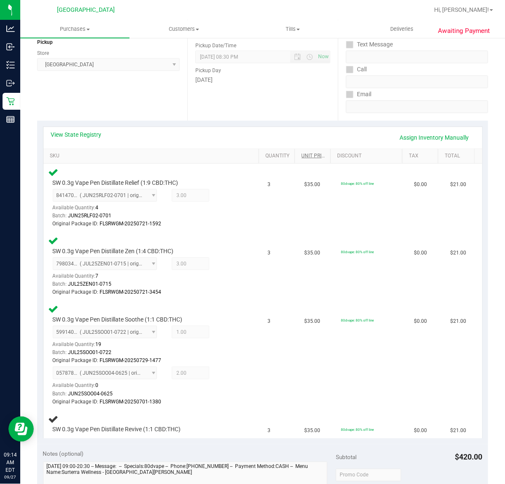
scroll to position [0, 0]
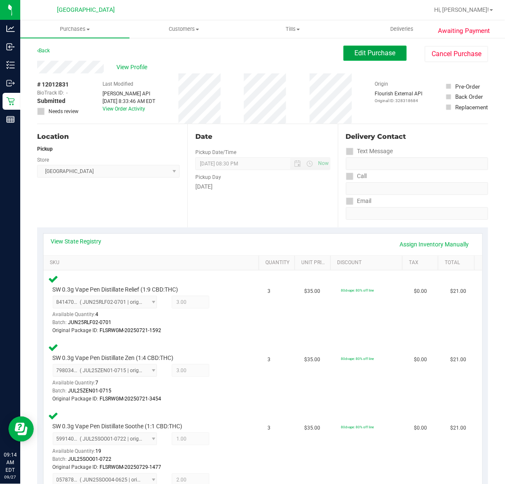
click at [371, 50] on span "Edit Purchase" at bounding box center [375, 53] width 41 height 8
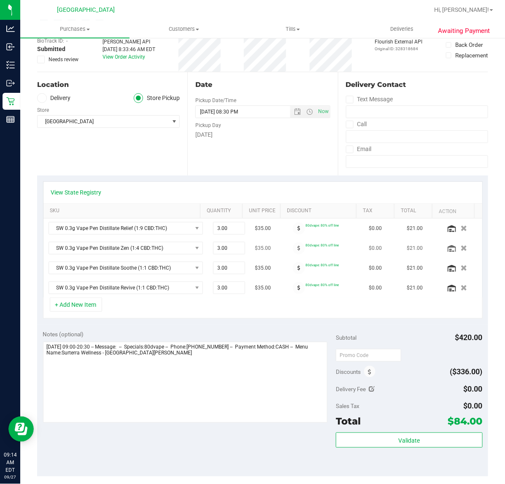
scroll to position [53, 0]
click at [460, 290] on icon "button" at bounding box center [463, 287] width 7 height 6
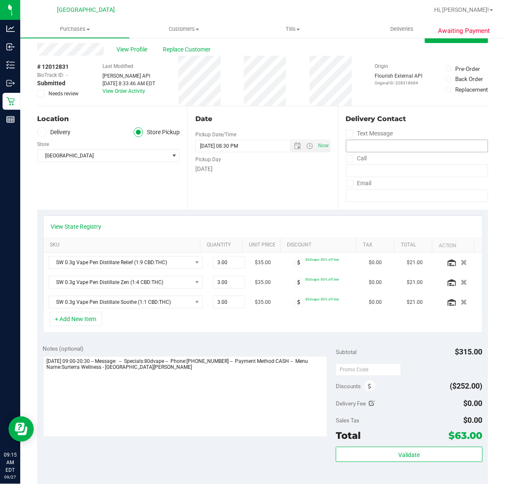
scroll to position [0, 0]
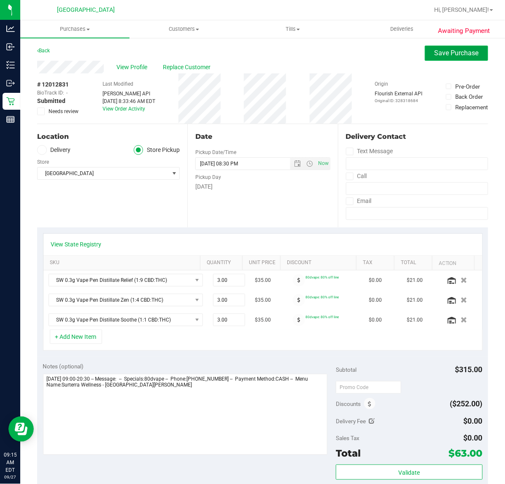
click at [425, 50] on button "Save Purchase" at bounding box center [456, 53] width 63 height 15
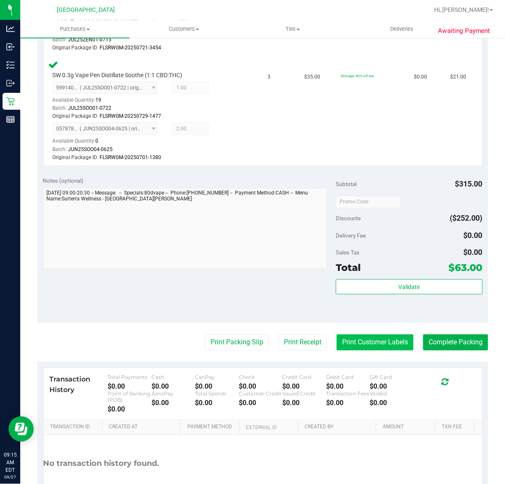
scroll to position [407, 0]
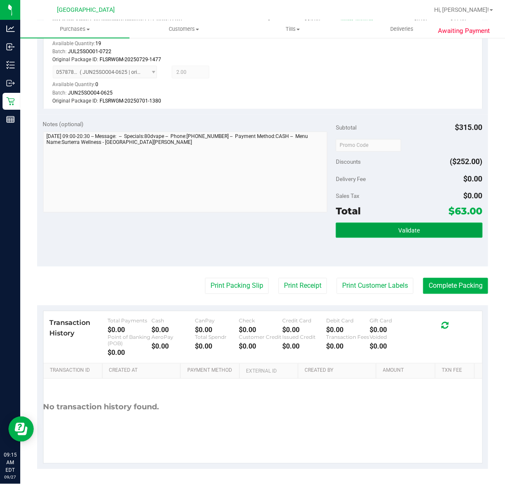
click at [389, 231] on button "Validate" at bounding box center [409, 230] width 146 height 15
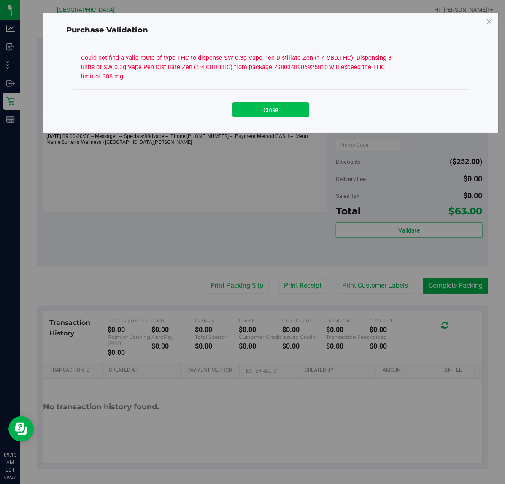
click at [280, 110] on button "Close" at bounding box center [270, 109] width 77 height 15
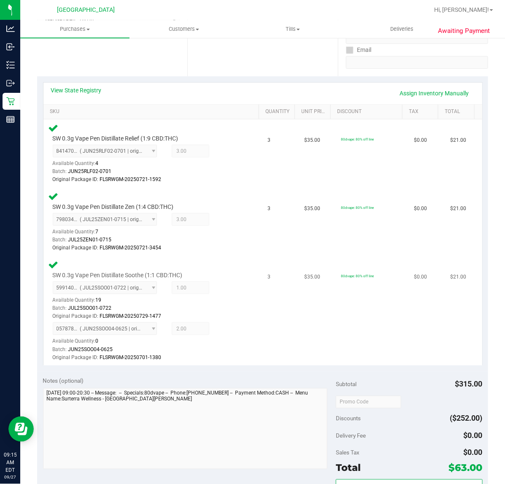
scroll to position [144, 0]
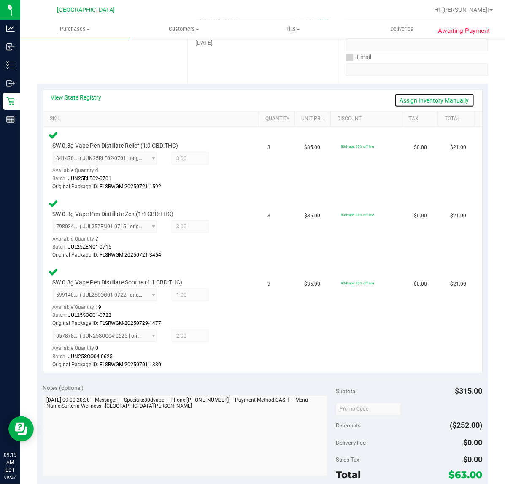
click at [424, 103] on link "Assign Inventory Manually" at bounding box center [434, 100] width 80 height 14
click at [222, 291] on icon at bounding box center [226, 296] width 9 height 10
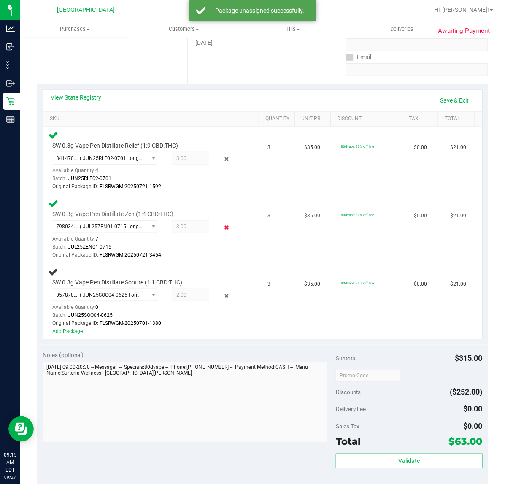
click at [222, 223] on icon at bounding box center [226, 228] width 9 height 10
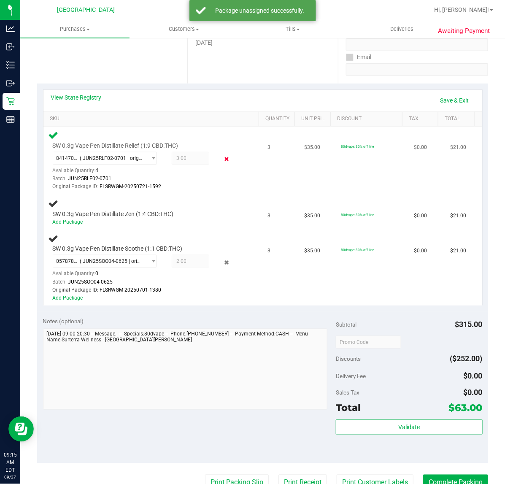
click at [222, 158] on icon at bounding box center [226, 159] width 9 height 10
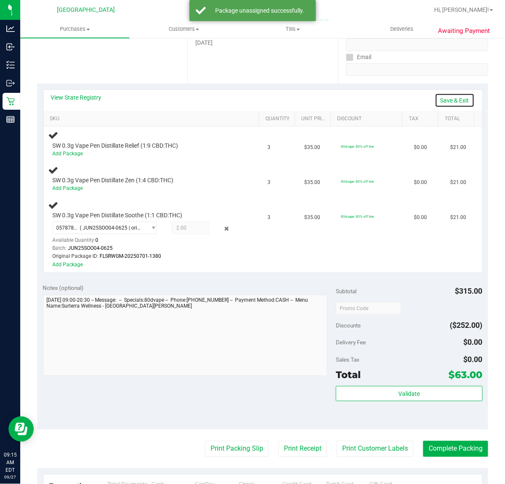
click at [446, 103] on link "Save & Exit" at bounding box center [455, 100] width 40 height 14
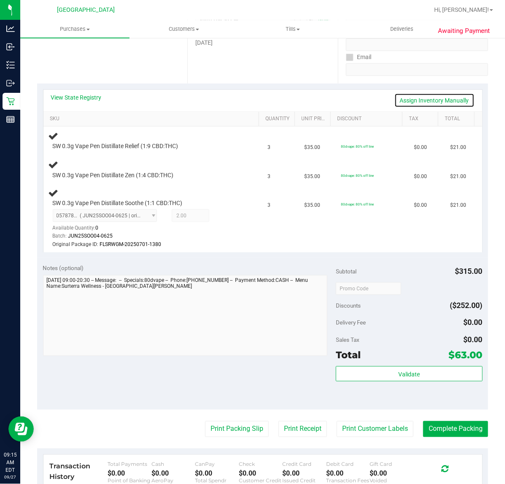
click at [438, 101] on link "Assign Inventory Manually" at bounding box center [434, 100] width 80 height 14
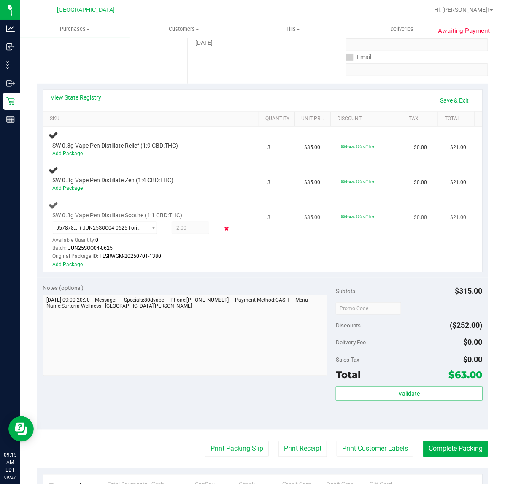
click at [222, 228] on icon at bounding box center [226, 229] width 9 height 10
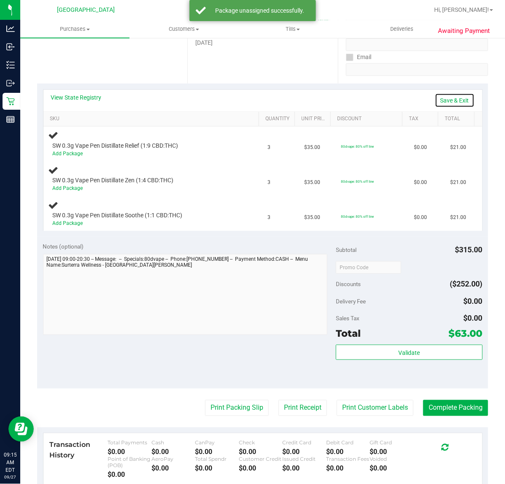
click at [457, 97] on link "Save & Exit" at bounding box center [455, 100] width 40 height 14
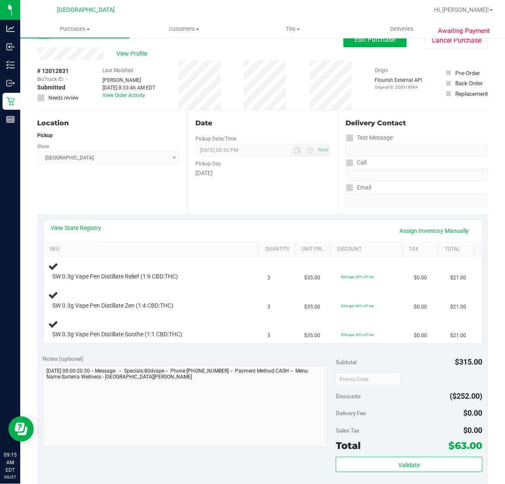
scroll to position [0, 0]
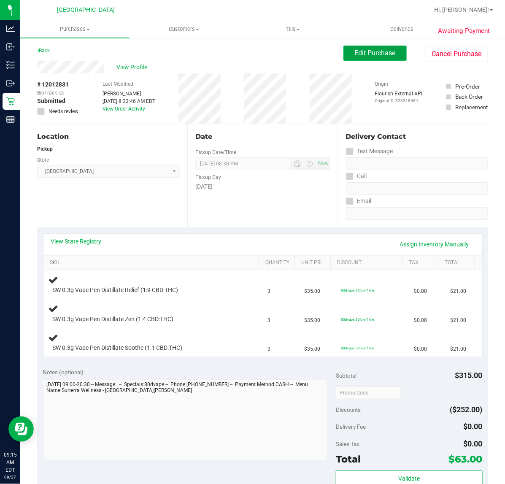
click at [386, 51] on span "Edit Purchase" at bounding box center [375, 53] width 41 height 8
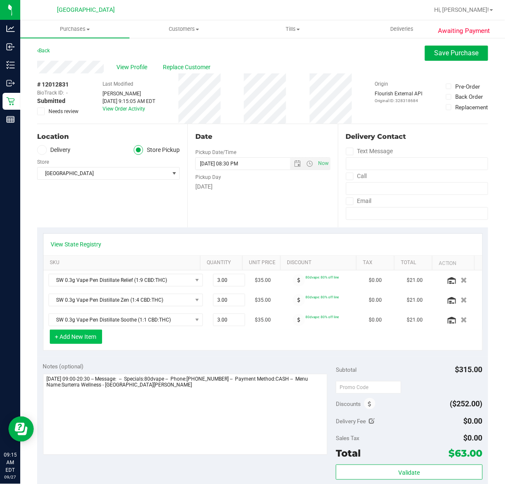
click at [78, 342] on button "+ Add New Item" at bounding box center [76, 336] width 52 height 14
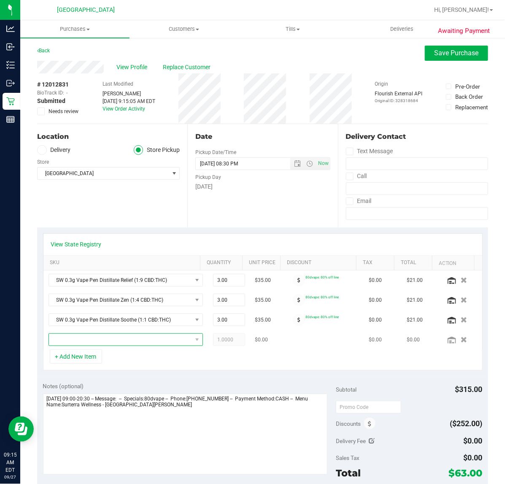
click at [136, 342] on span "NO DATA FOUND" at bounding box center [120, 340] width 143 height 12
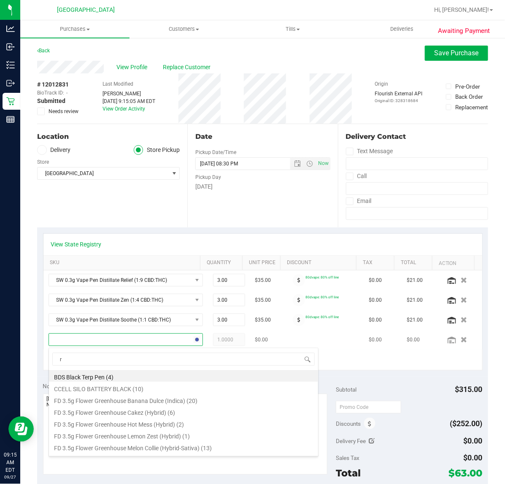
scroll to position [13, 131]
type input "revi"
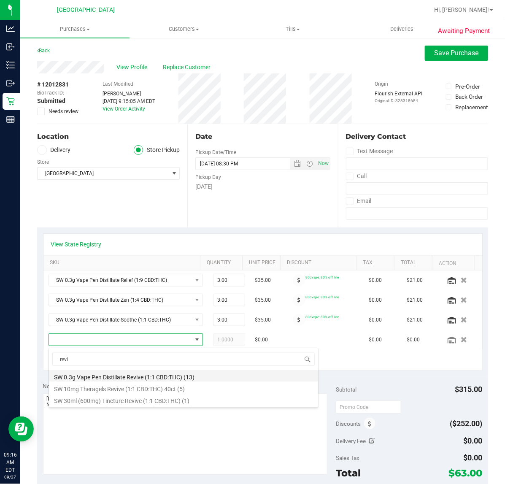
click at [151, 380] on li "SW 0.3g Vape Pen Distillate Revive (1:1 CBD:THC) (13)" at bounding box center [183, 376] width 269 height 12
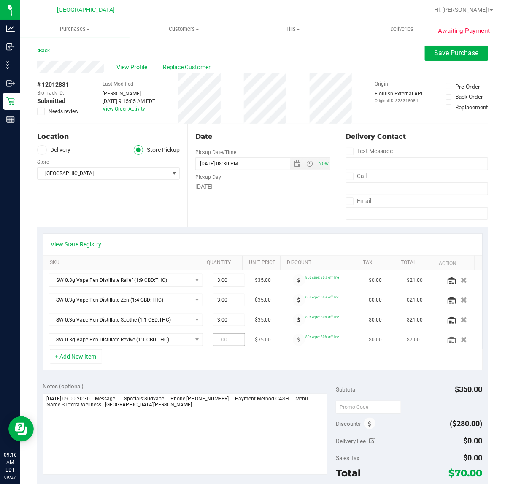
click at [216, 343] on span "1.00 1" at bounding box center [229, 339] width 32 height 13
click at [216, 343] on input "1" at bounding box center [228, 340] width 31 height 12
type input "3"
type input "3.00"
click at [270, 358] on div "+ Add New Item" at bounding box center [262, 359] width 439 height 21
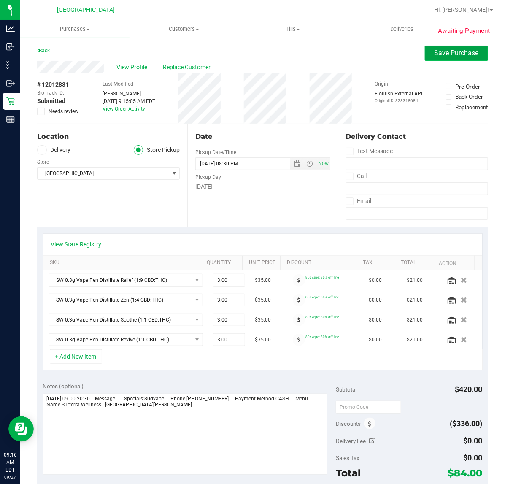
click at [441, 55] on span "Save Purchase" at bounding box center [456, 53] width 44 height 8
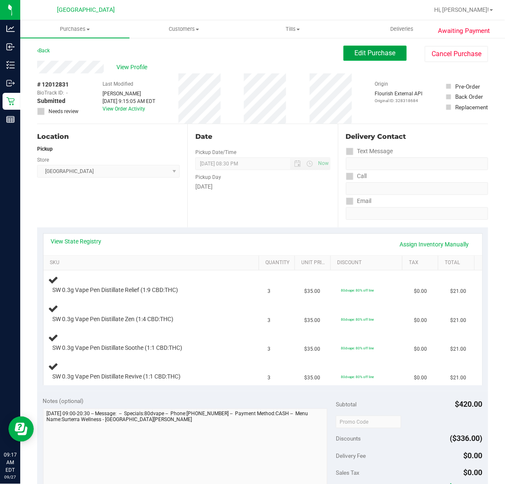
click at [384, 57] on span "Edit Purchase" at bounding box center [375, 53] width 41 height 8
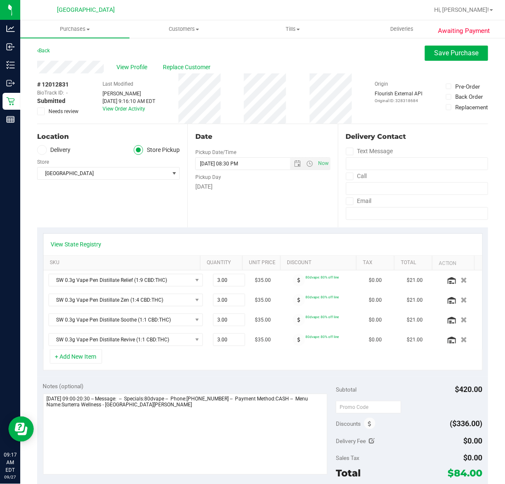
click at [41, 111] on icon at bounding box center [40, 111] width 5 height 0
click at [0, 0] on input "Needs review" at bounding box center [0, 0] width 0 height 0
click at [465, 56] on span "Save Purchase" at bounding box center [456, 53] width 44 height 8
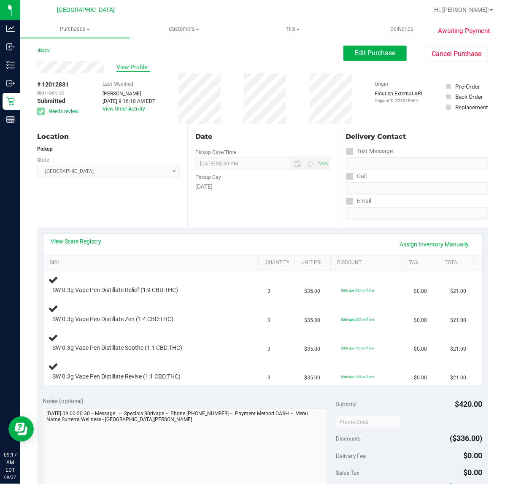
click at [132, 68] on span "View Profile" at bounding box center [133, 67] width 34 height 9
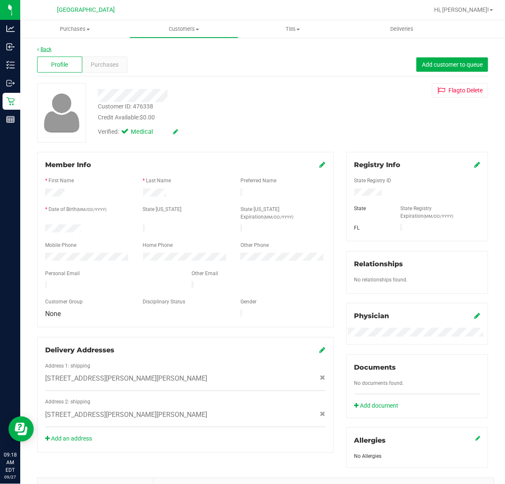
click at [47, 48] on link "Back" at bounding box center [44, 49] width 14 height 6
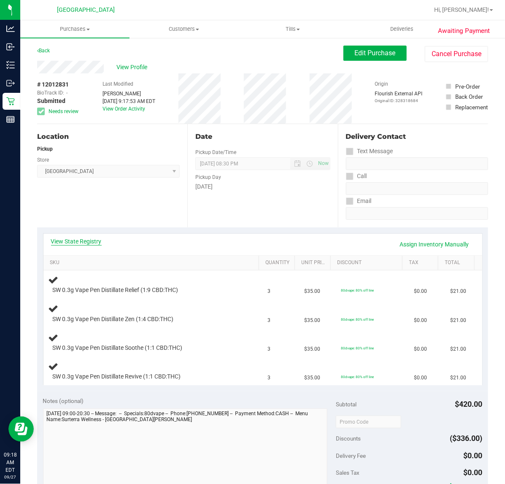
click at [83, 239] on link "View State Registry" at bounding box center [76, 241] width 51 height 8
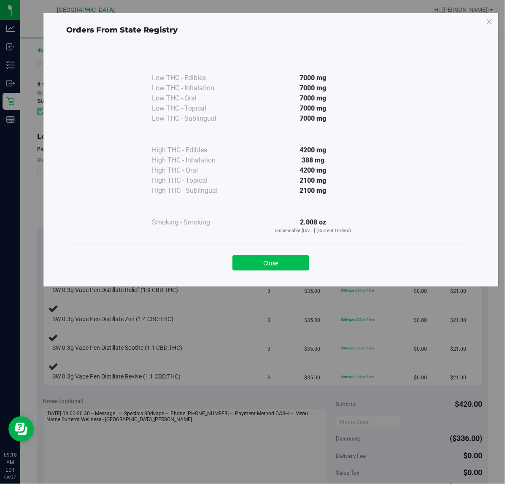
click at [281, 260] on button "Close" at bounding box center [270, 262] width 77 height 15
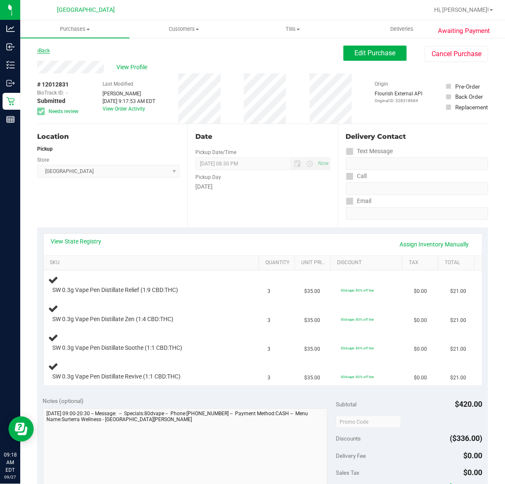
click at [49, 52] on link "Back" at bounding box center [43, 51] width 13 height 6
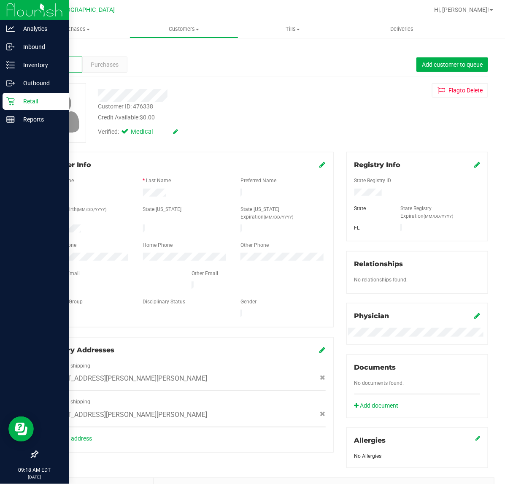
click at [22, 100] on p "Retail" at bounding box center [40, 101] width 51 height 10
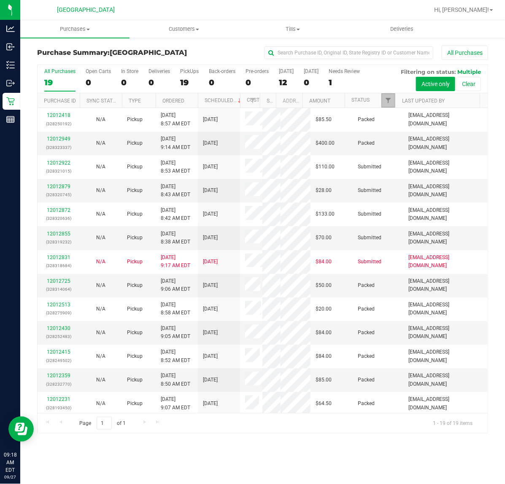
click at [386, 102] on span "Filter" at bounding box center [388, 100] width 7 height 7
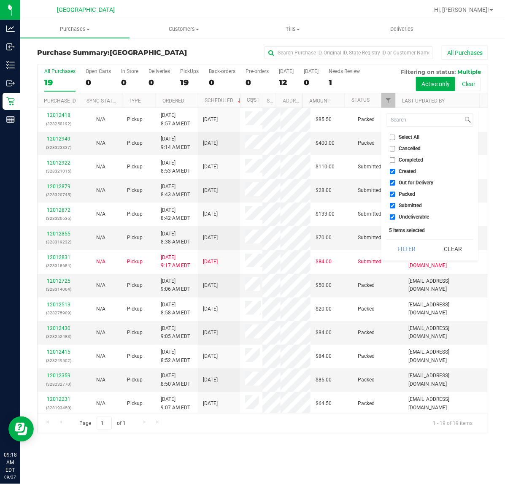
click at [393, 172] on input "Created" at bounding box center [392, 171] width 5 height 5
checkbox input "false"
click at [392, 180] on input "Out for Delivery" at bounding box center [392, 182] width 5 height 5
checkbox input "false"
click at [391, 194] on input "Packed" at bounding box center [392, 193] width 5 height 5
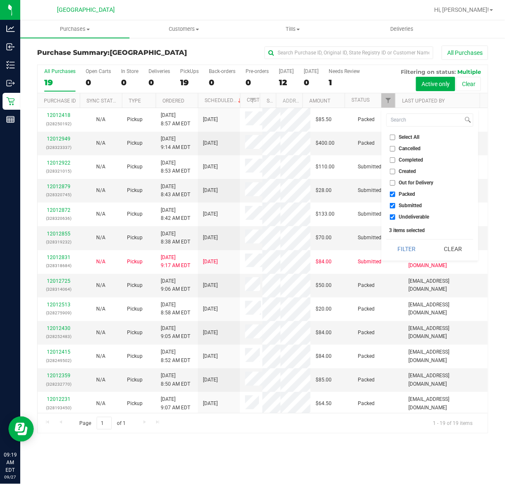
checkbox input "false"
click at [392, 214] on input "Undeliverable" at bounding box center [392, 216] width 5 height 5
checkbox input "false"
click at [405, 248] on button "Filter" at bounding box center [406, 249] width 40 height 19
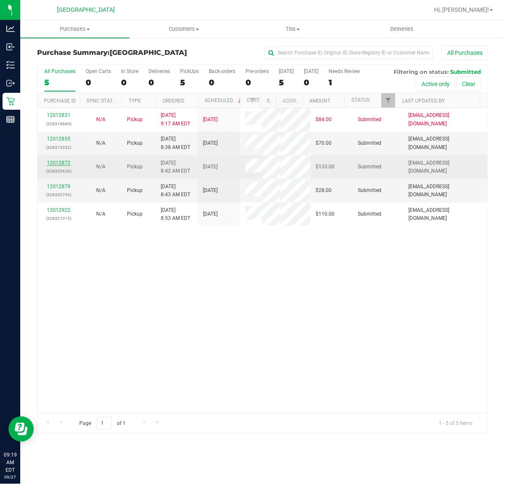
click at [54, 164] on link "12012872" at bounding box center [59, 163] width 24 height 6
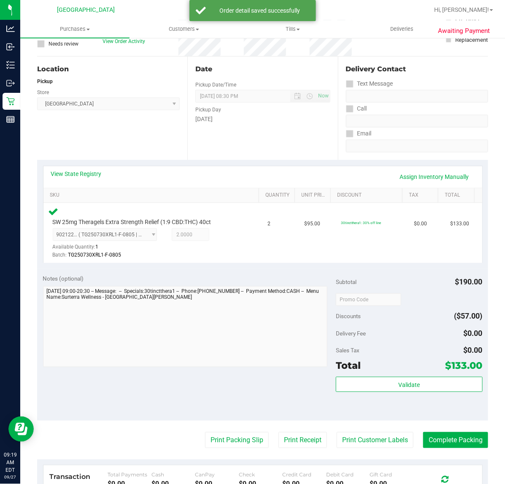
scroll to position [158, 0]
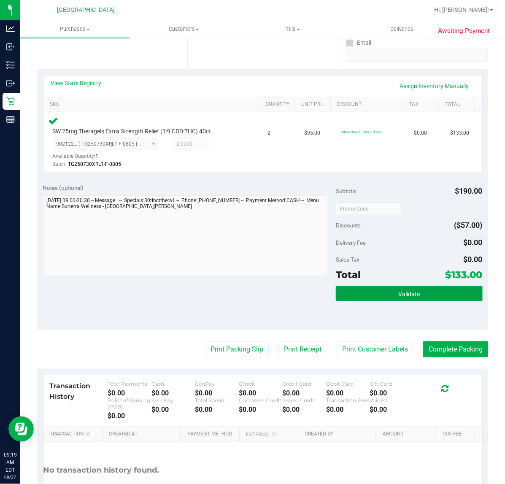
click at [431, 298] on button "Validate" at bounding box center [409, 293] width 146 height 15
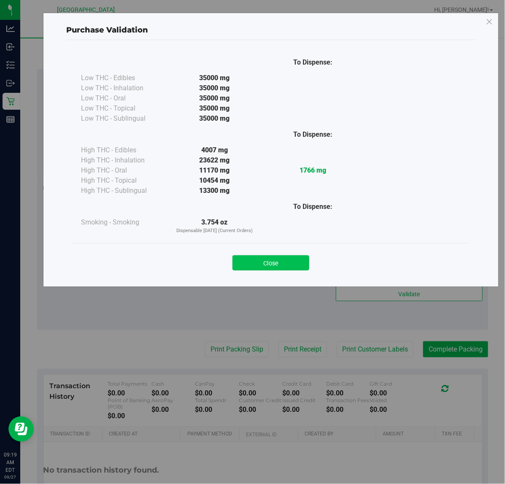
click at [290, 265] on button "Close" at bounding box center [270, 262] width 77 height 15
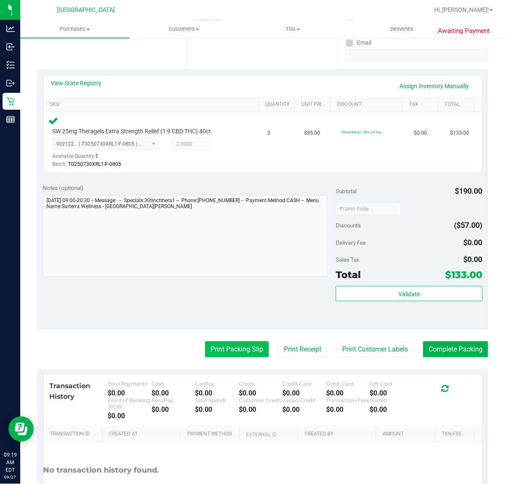
click at [232, 346] on button "Print Packing Slip" at bounding box center [237, 349] width 64 height 16
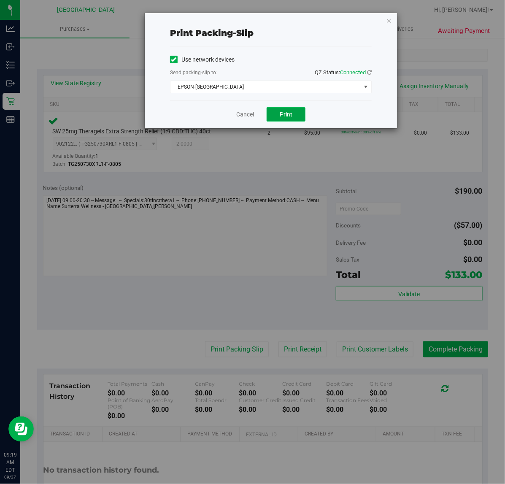
click at [296, 116] on button "Print" at bounding box center [285, 114] width 39 height 14
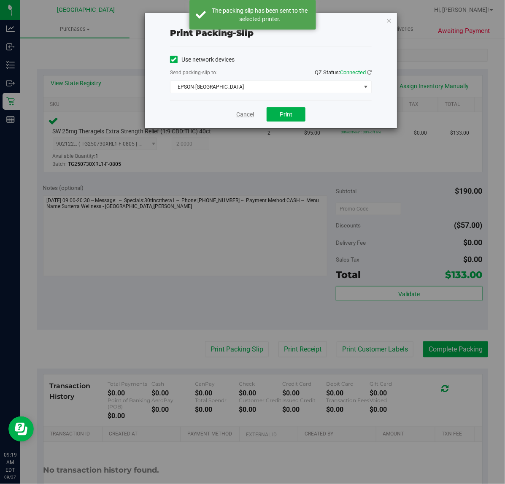
click at [243, 113] on link "Cancel" at bounding box center [245, 114] width 18 height 9
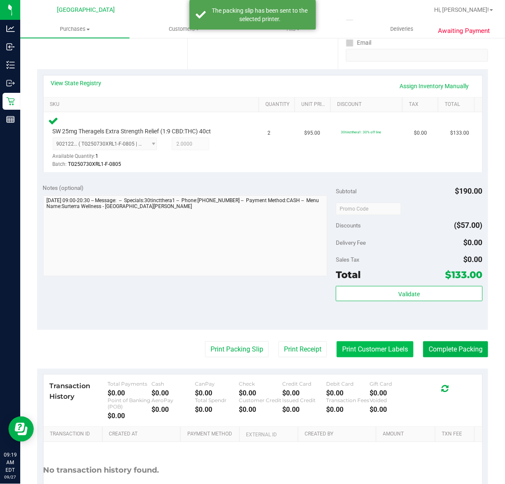
click at [372, 343] on button "Print Customer Labels" at bounding box center [374, 349] width 77 height 16
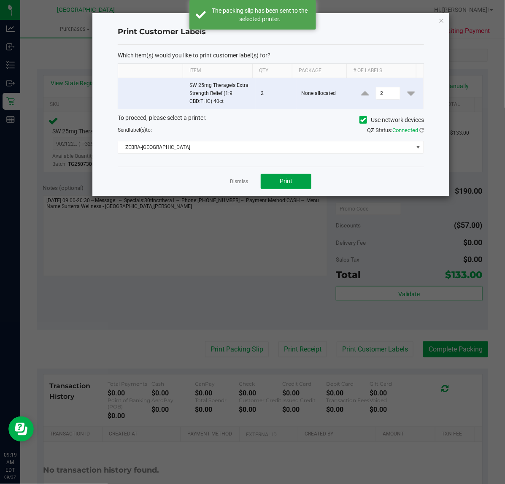
click at [292, 175] on button "Print" at bounding box center [286, 181] width 51 height 15
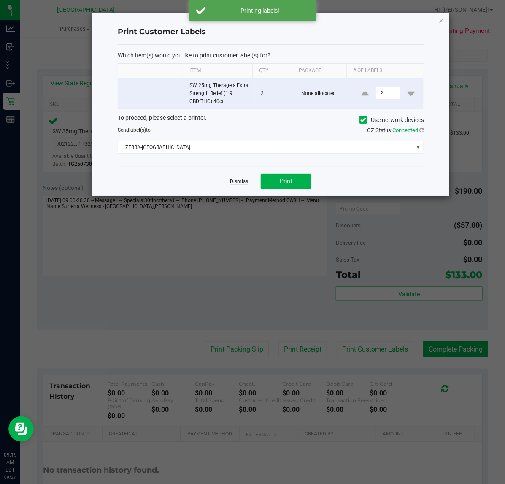
click at [241, 183] on link "Dismiss" at bounding box center [239, 181] width 18 height 7
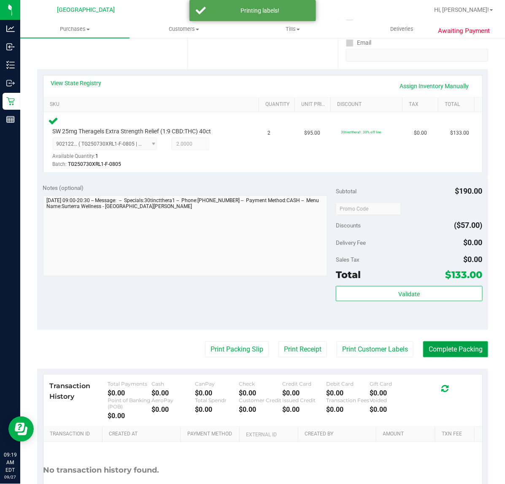
click at [431, 347] on button "Complete Packing" at bounding box center [455, 349] width 65 height 16
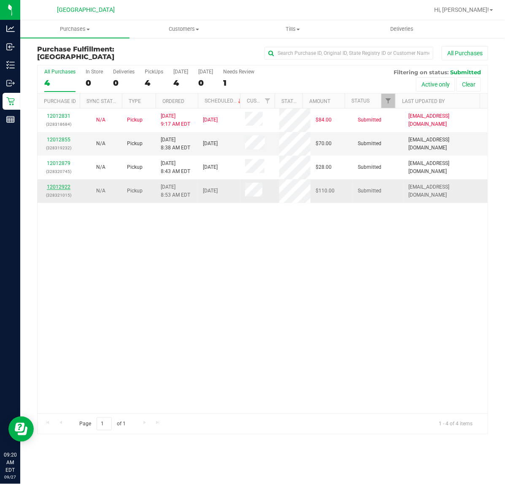
click at [50, 184] on link "12012922" at bounding box center [59, 187] width 24 height 6
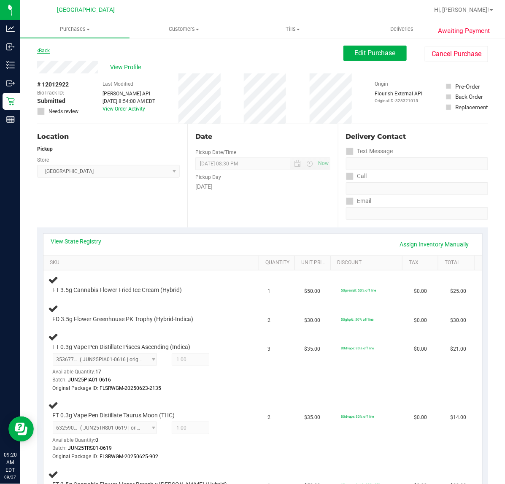
click at [43, 53] on link "Back" at bounding box center [43, 51] width 13 height 6
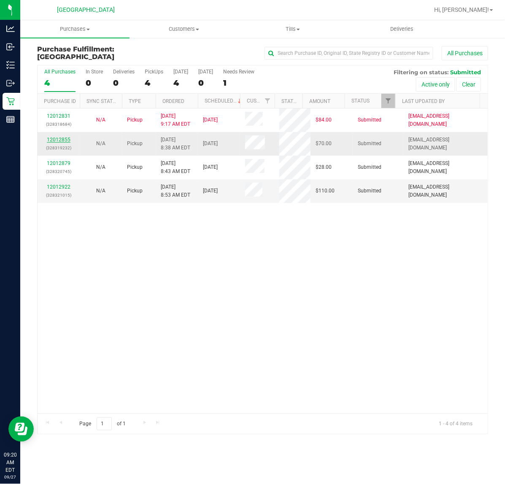
click at [56, 140] on link "12012855" at bounding box center [59, 140] width 24 height 6
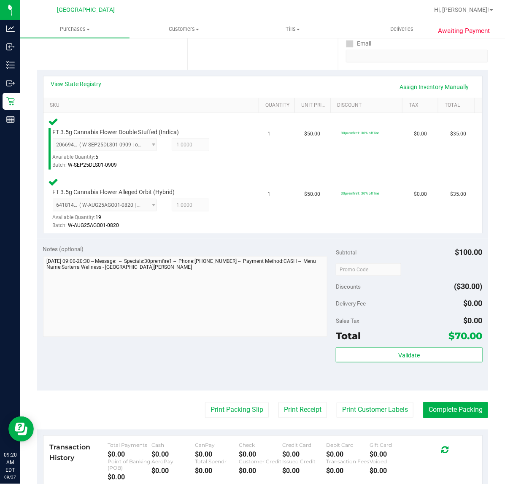
scroll to position [158, 0]
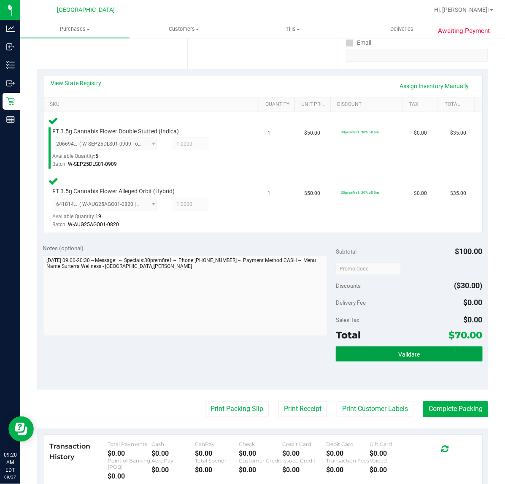
click at [351, 346] on button "Validate" at bounding box center [409, 353] width 146 height 15
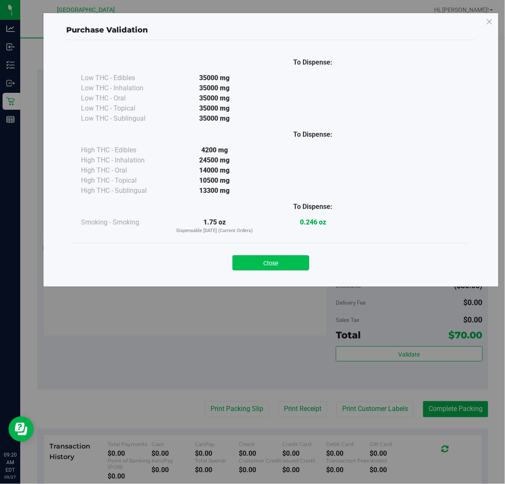
click at [302, 265] on button "Close" at bounding box center [270, 262] width 77 height 15
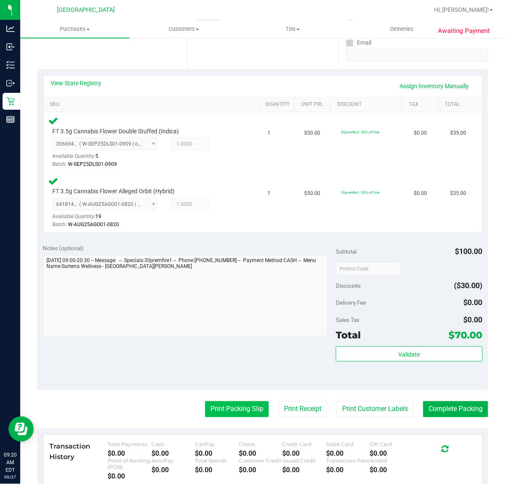
click at [231, 404] on button "Print Packing Slip" at bounding box center [237, 409] width 64 height 16
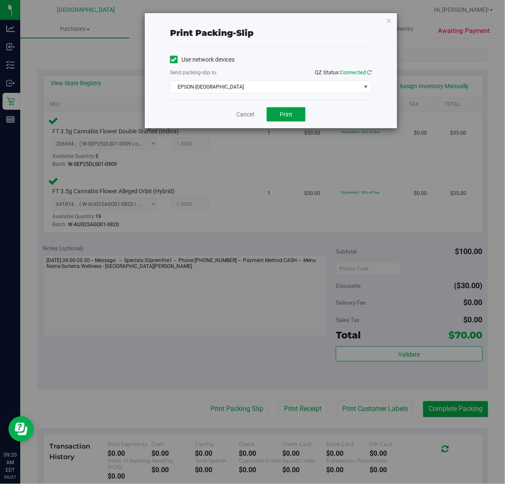
click at [283, 108] on button "Print" at bounding box center [285, 114] width 39 height 14
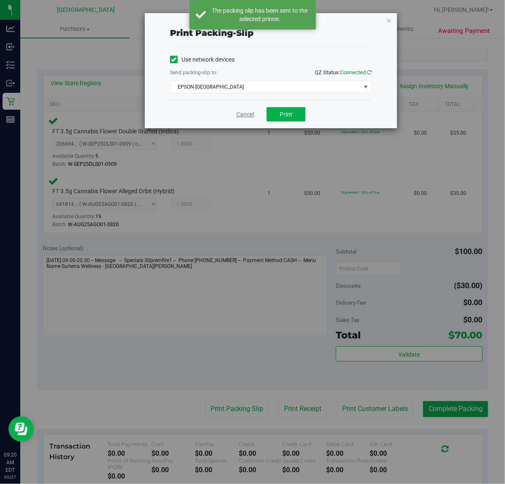
click at [247, 118] on link "Cancel" at bounding box center [245, 114] width 18 height 9
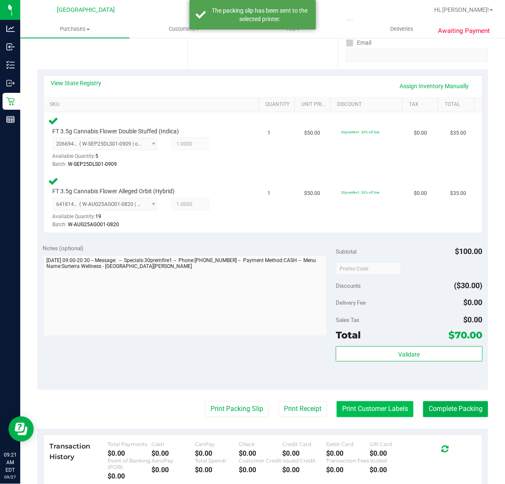
click at [378, 408] on button "Print Customer Labels" at bounding box center [374, 409] width 77 height 16
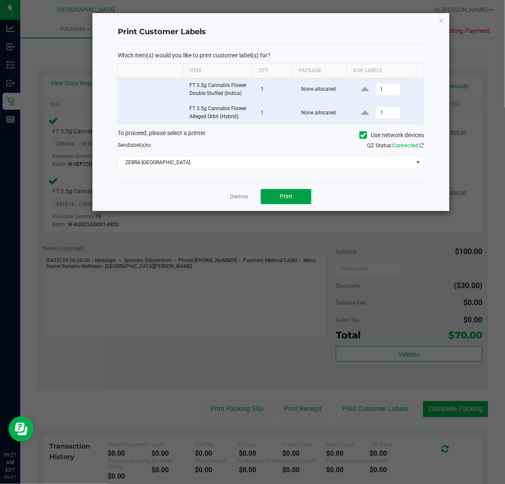
click at [300, 193] on button "Print" at bounding box center [286, 196] width 51 height 15
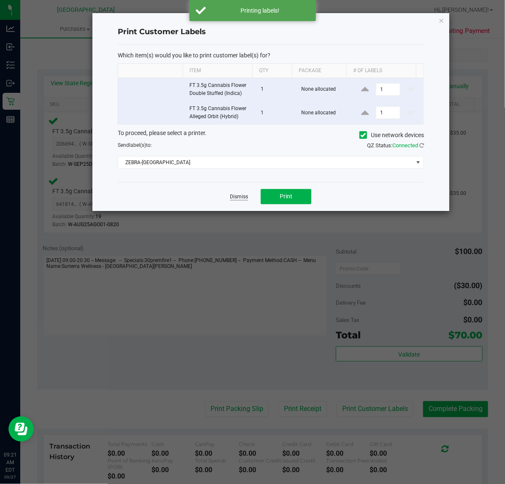
click at [238, 196] on link "Dismiss" at bounding box center [239, 196] width 18 height 7
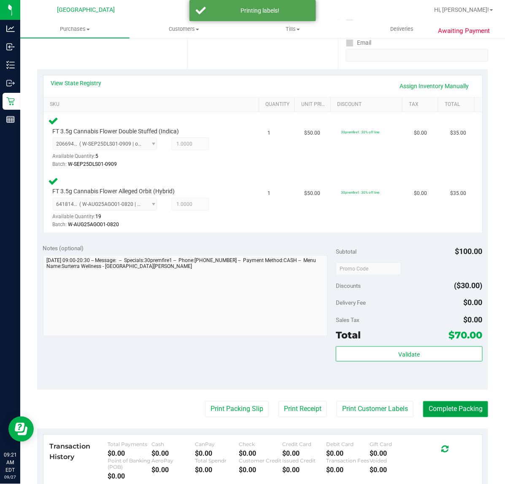
click at [452, 406] on button "Complete Packing" at bounding box center [455, 409] width 65 height 16
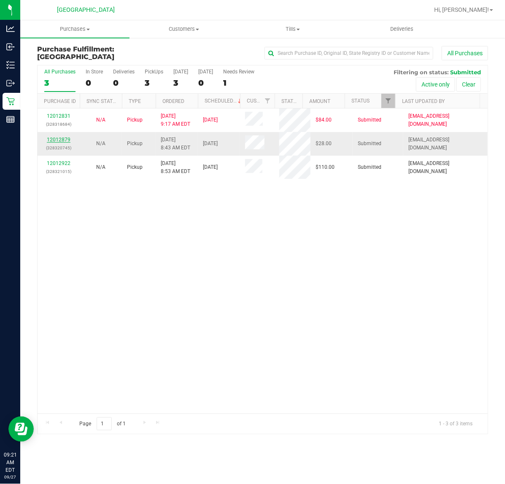
click at [61, 138] on link "12012879" at bounding box center [59, 140] width 24 height 6
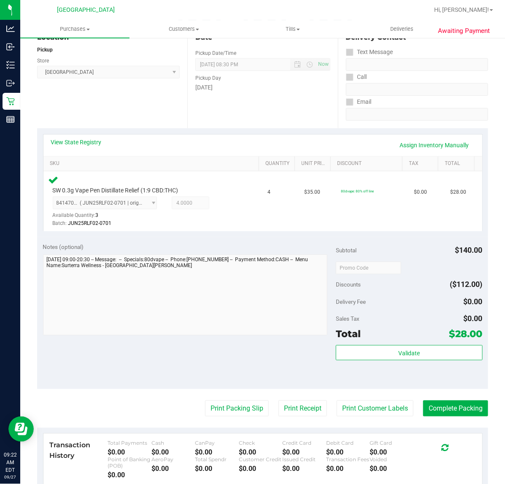
scroll to position [211, 0]
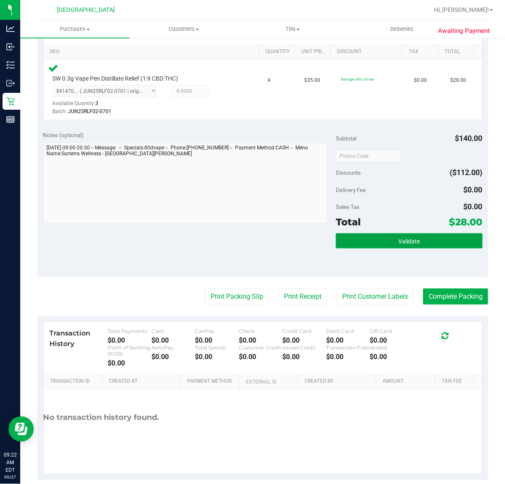
click at [366, 238] on button "Validate" at bounding box center [409, 240] width 146 height 15
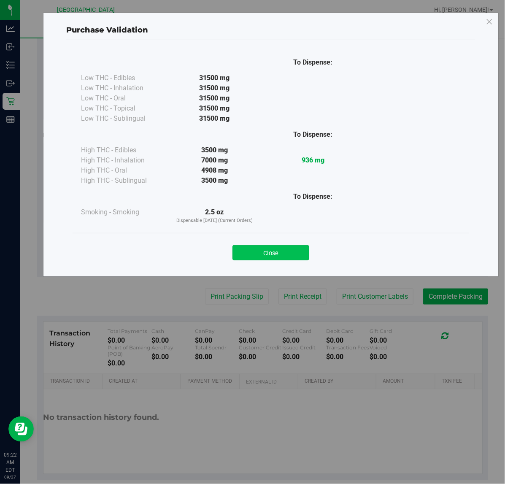
click at [274, 256] on button "Close" at bounding box center [270, 252] width 77 height 15
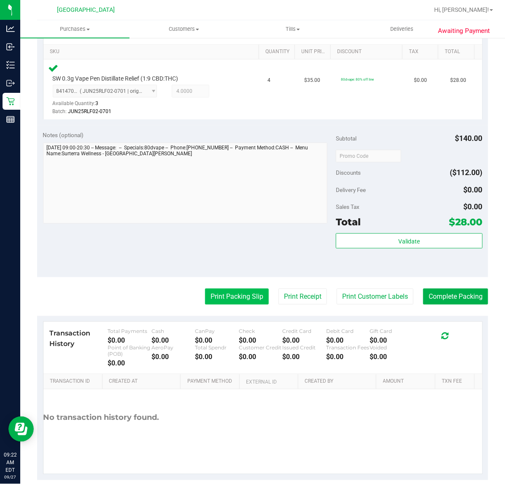
click at [239, 296] on button "Print Packing Slip" at bounding box center [237, 296] width 64 height 16
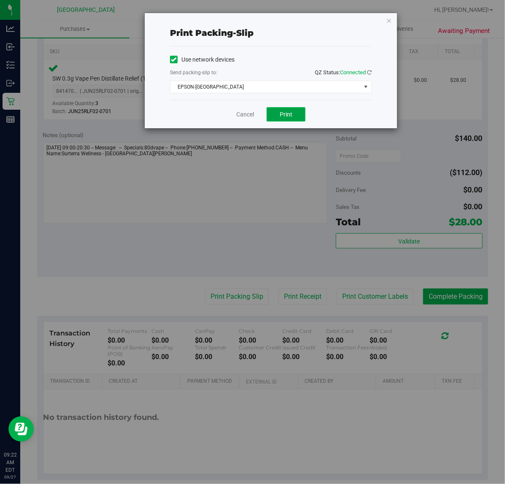
click at [293, 121] on button "Print" at bounding box center [285, 114] width 39 height 14
click at [244, 116] on link "Cancel" at bounding box center [245, 114] width 18 height 9
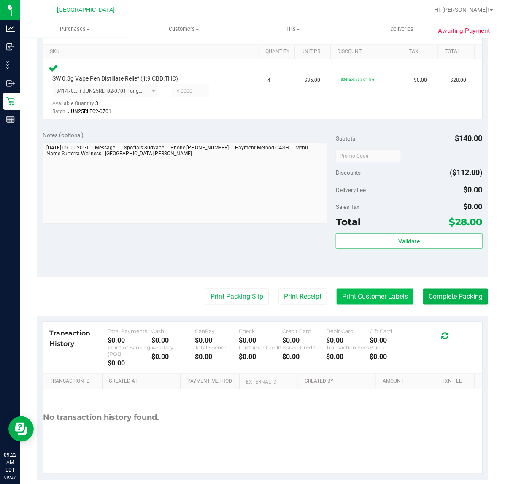
click at [366, 303] on button "Print Customer Labels" at bounding box center [374, 296] width 77 height 16
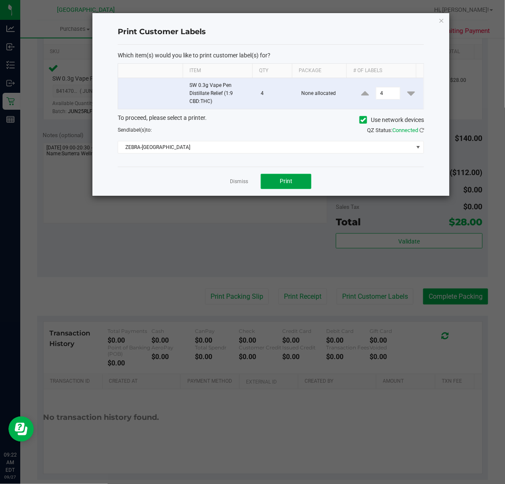
click at [277, 176] on button "Print" at bounding box center [286, 181] width 51 height 15
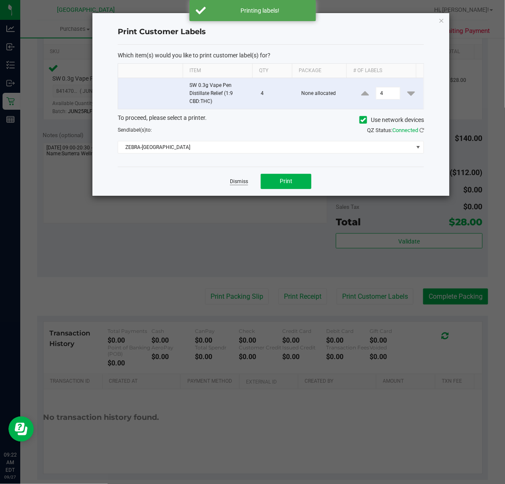
click at [241, 184] on link "Dismiss" at bounding box center [239, 181] width 18 height 7
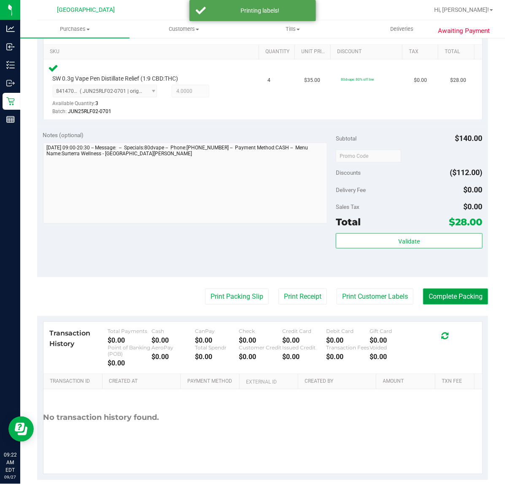
click at [460, 296] on button "Complete Packing" at bounding box center [455, 296] width 65 height 16
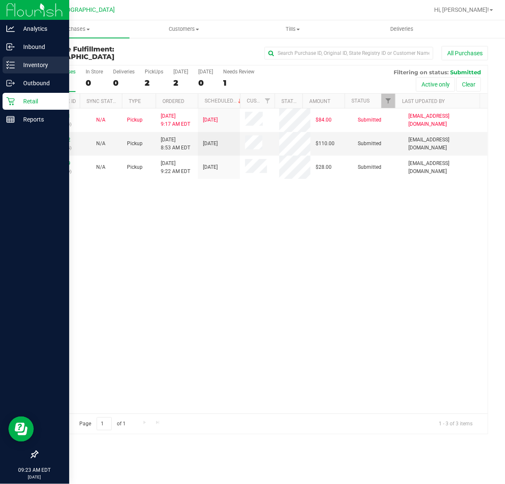
click at [43, 66] on p "Inventory" at bounding box center [40, 65] width 51 height 10
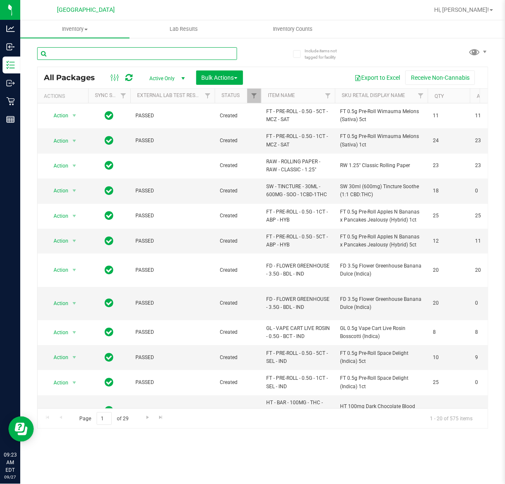
click at [164, 52] on input "text" at bounding box center [137, 53] width 200 height 13
type input "8628452047078034"
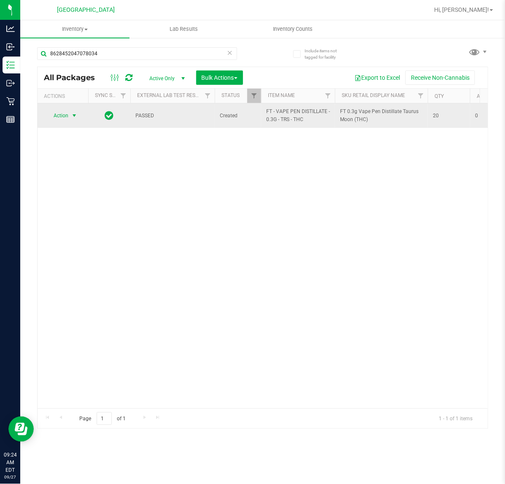
click at [72, 116] on span "select" at bounding box center [74, 115] width 7 height 7
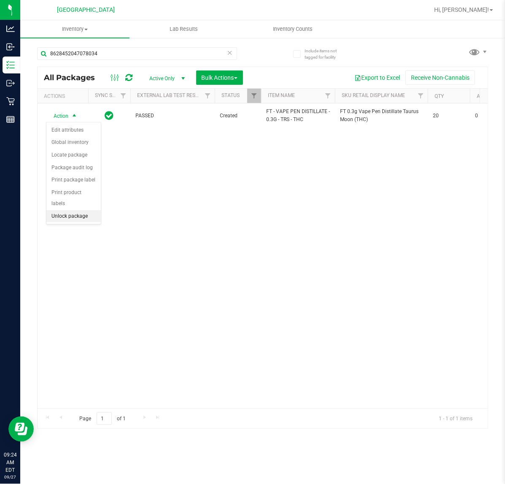
click at [79, 210] on li "Unlock package" at bounding box center [73, 216] width 54 height 13
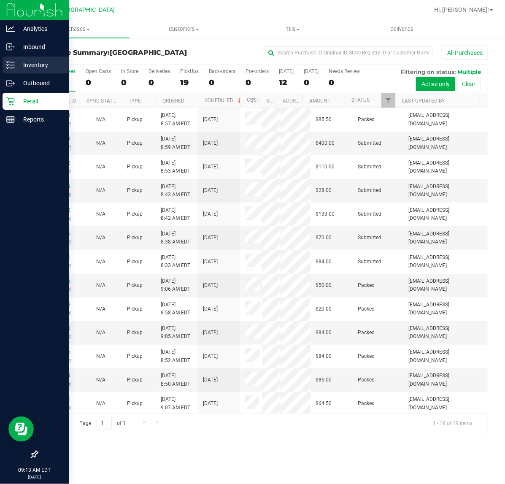
click at [33, 67] on p "Inventory" at bounding box center [40, 65] width 51 height 10
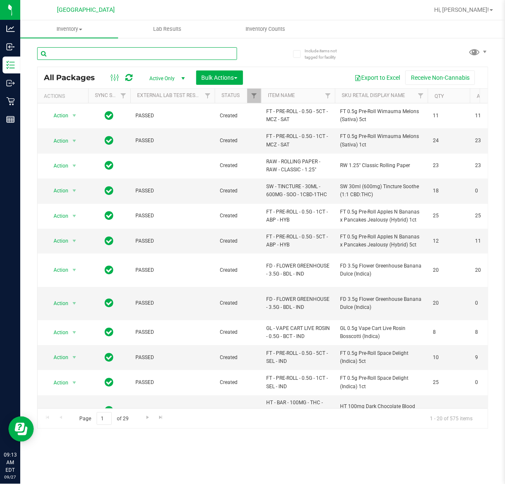
click at [83, 53] on input "text" at bounding box center [137, 53] width 200 height 13
type input "5991407450283983"
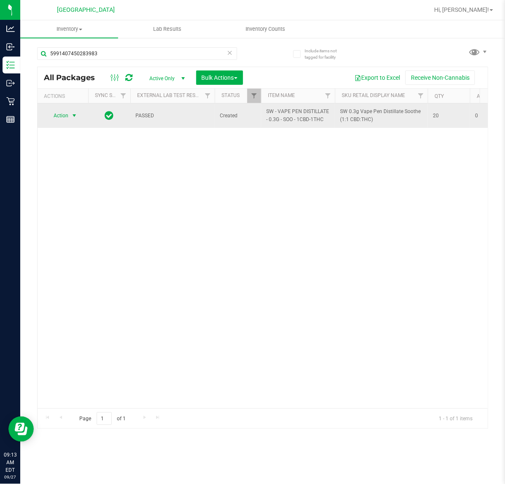
click at [71, 115] on span "select" at bounding box center [74, 115] width 7 height 7
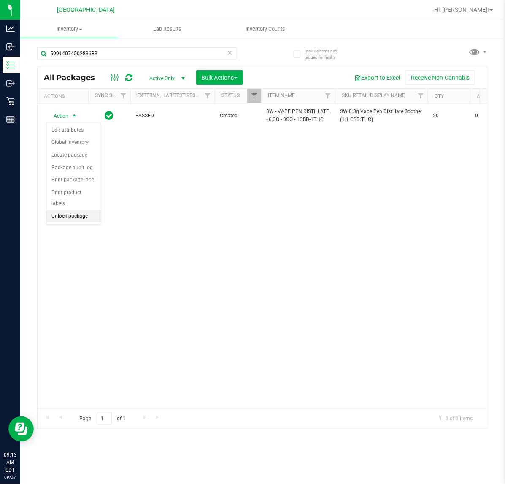
click at [85, 210] on li "Unlock package" at bounding box center [73, 216] width 54 height 13
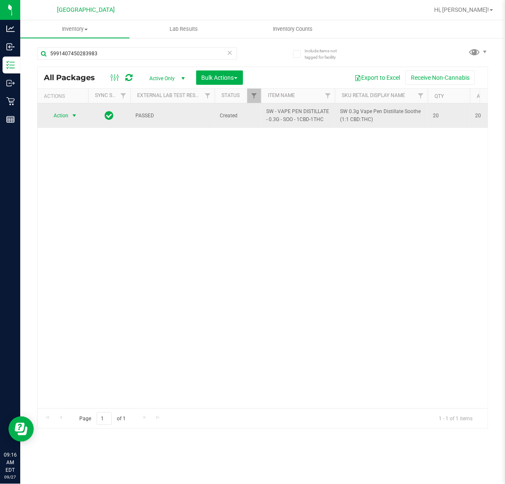
click at [76, 116] on span "select" at bounding box center [74, 115] width 7 height 7
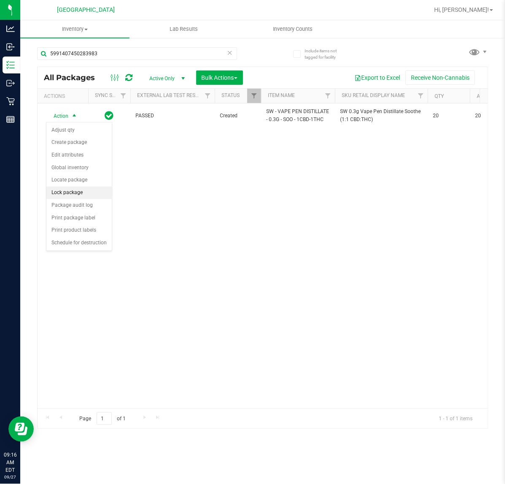
click at [75, 197] on li "Lock package" at bounding box center [78, 192] width 65 height 13
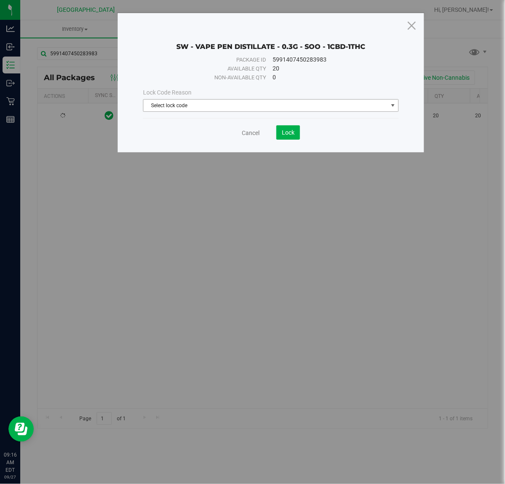
click at [199, 106] on span "Select lock code" at bounding box center [265, 106] width 244 height 12
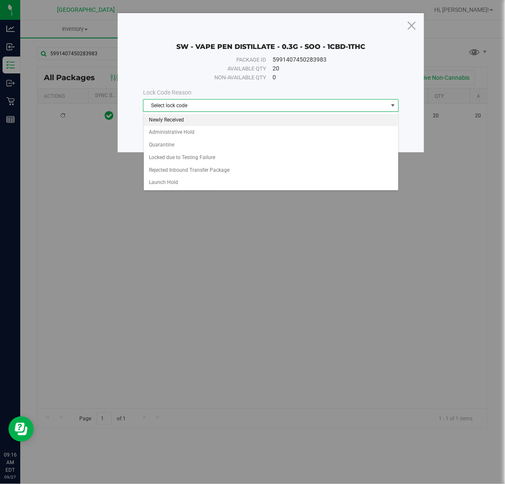
click at [174, 115] on li "Newly Received" at bounding box center [271, 120] width 254 height 13
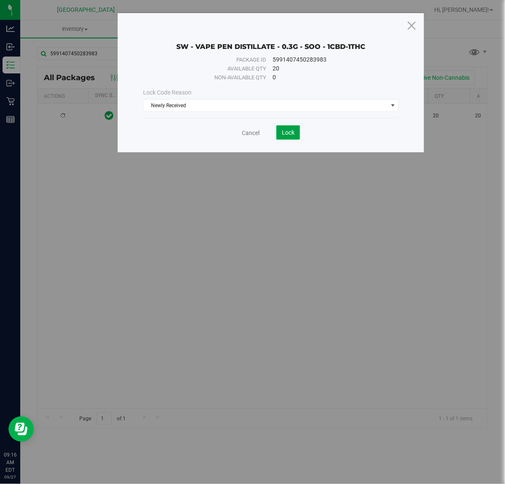
click at [280, 134] on button "Lock" at bounding box center [288, 132] width 24 height 14
